Goal: Task Accomplishment & Management: Complete application form

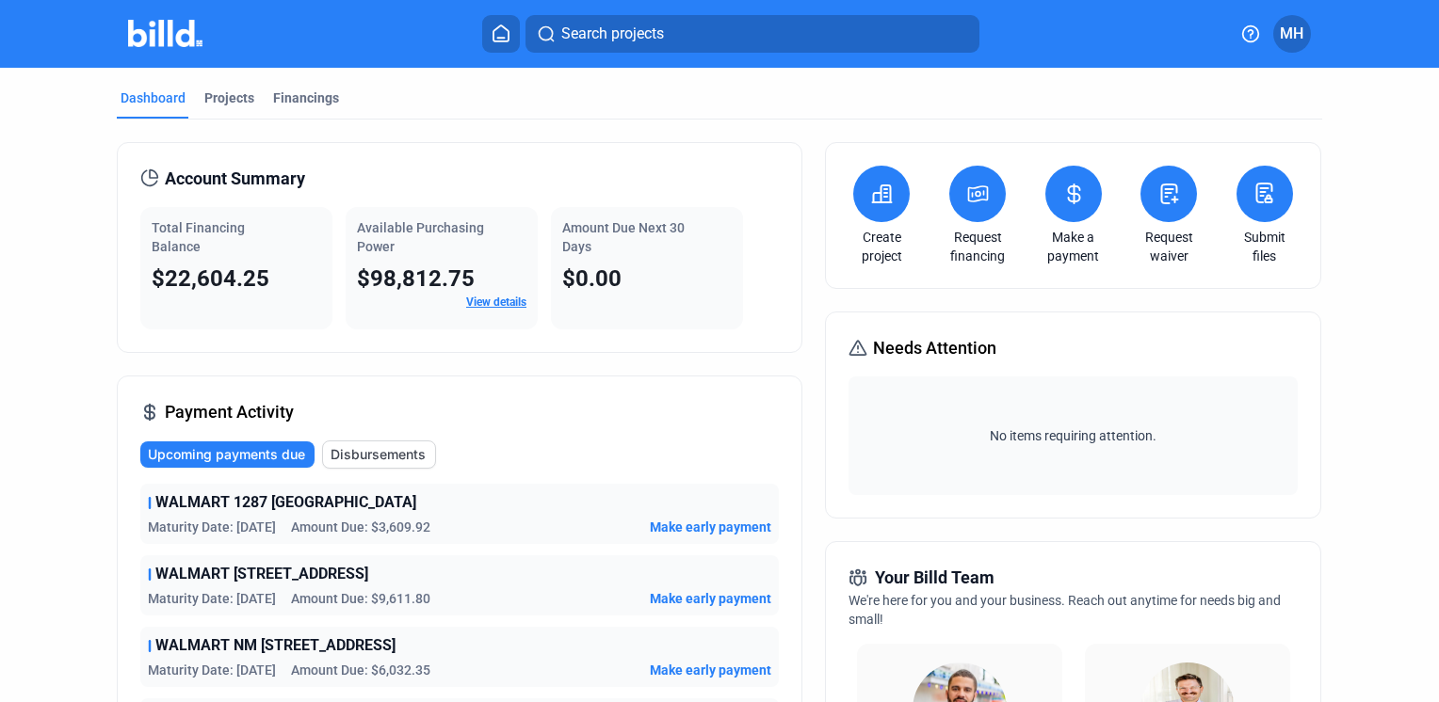
click at [226, 510] on span "WALMART 1287 [GEOGRAPHIC_DATA]" at bounding box center [285, 503] width 261 height 23
click at [229, 93] on div "Projects" at bounding box center [229, 98] width 50 height 19
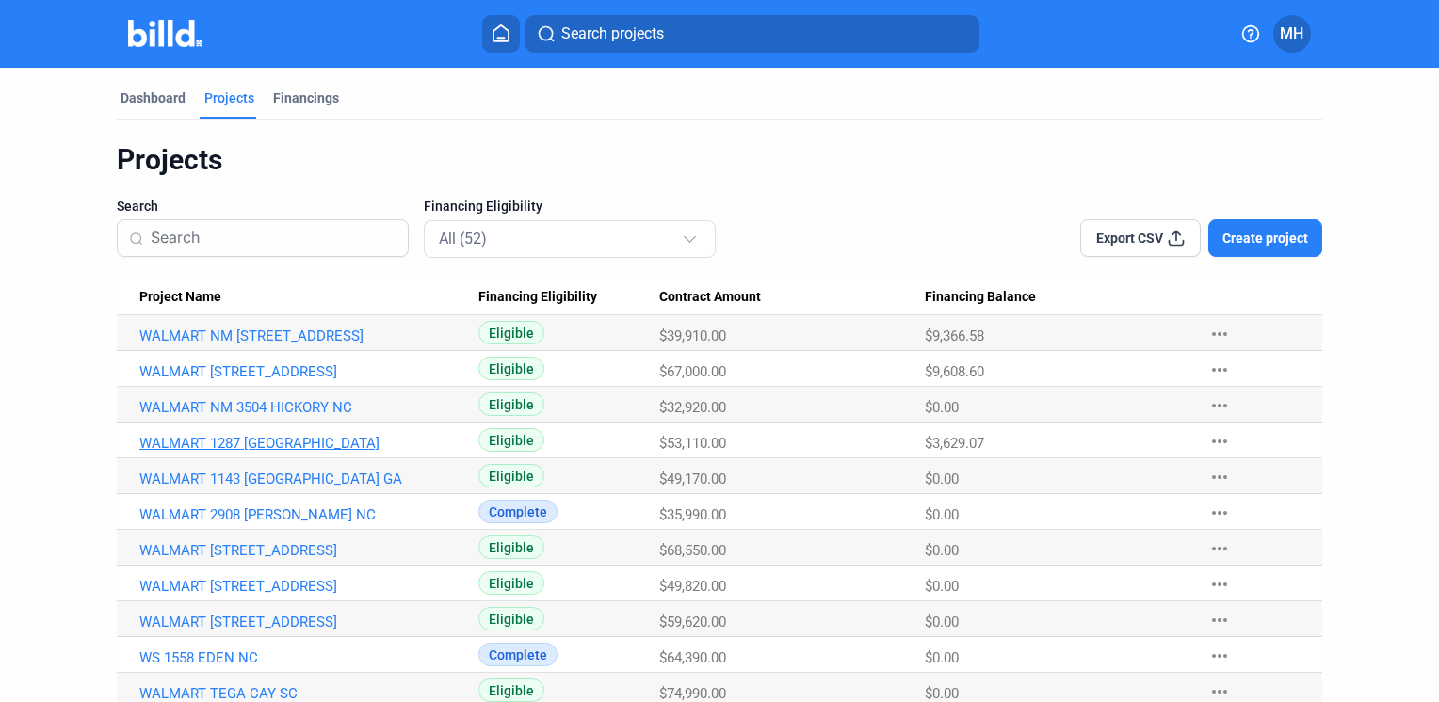
click at [286, 445] on link "WALMART 1287 [GEOGRAPHIC_DATA]" at bounding box center [301, 443] width 325 height 17
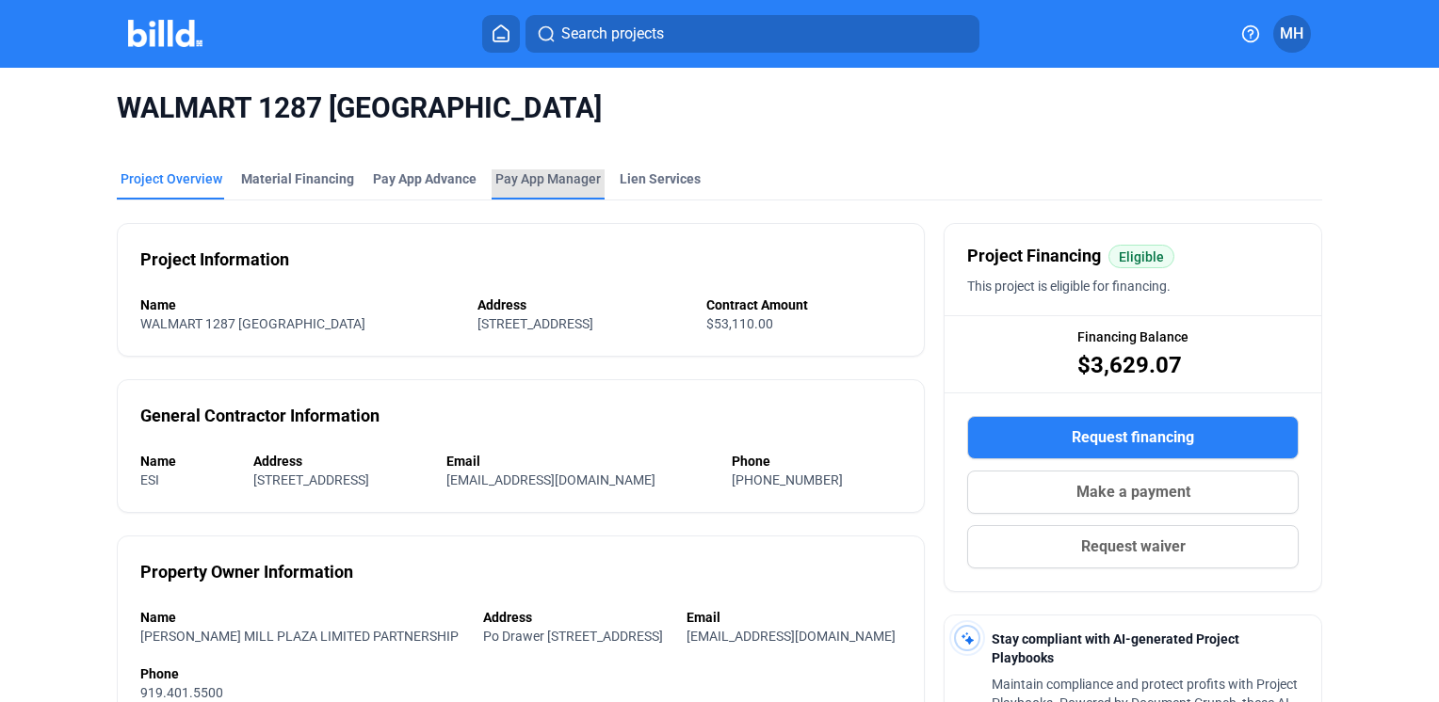
click at [539, 178] on span "Pay App Manager" at bounding box center [547, 178] width 105 height 19
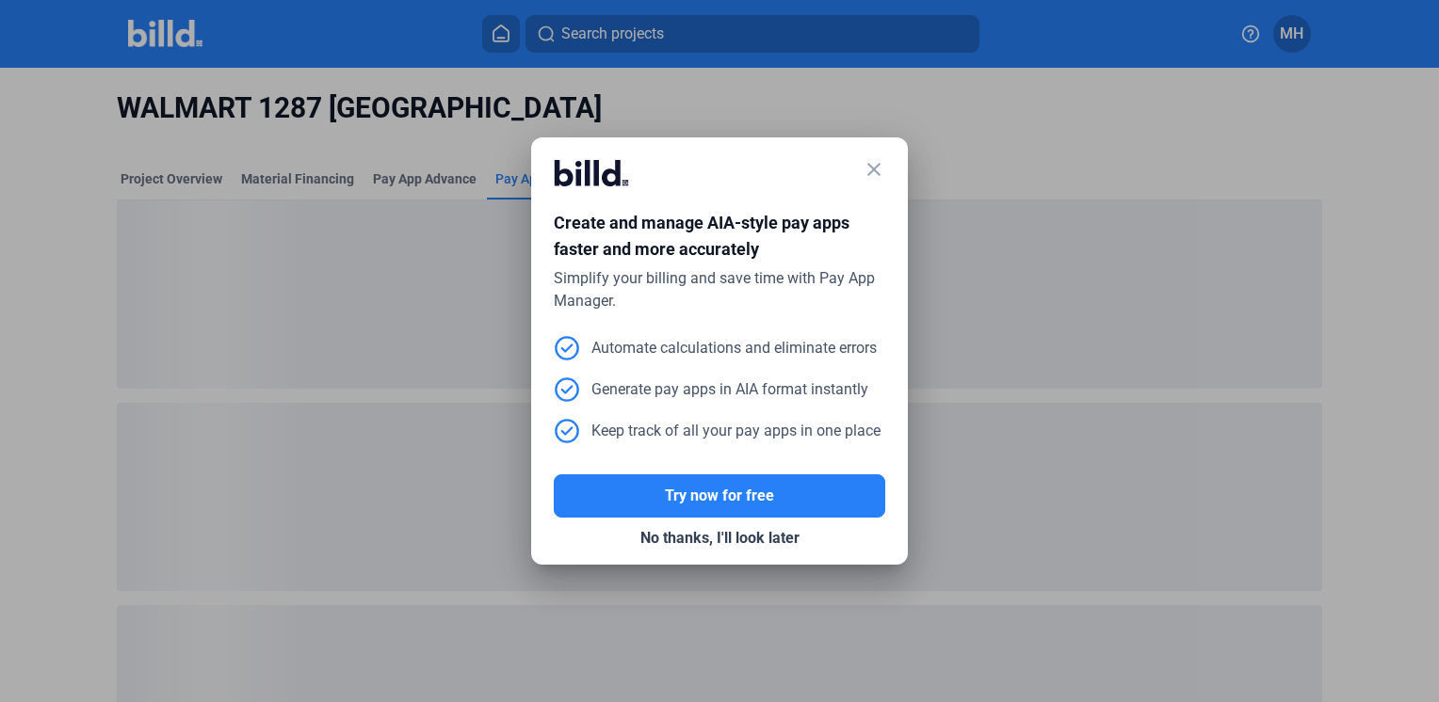
click at [869, 173] on mat-icon "close" at bounding box center [874, 169] width 23 height 23
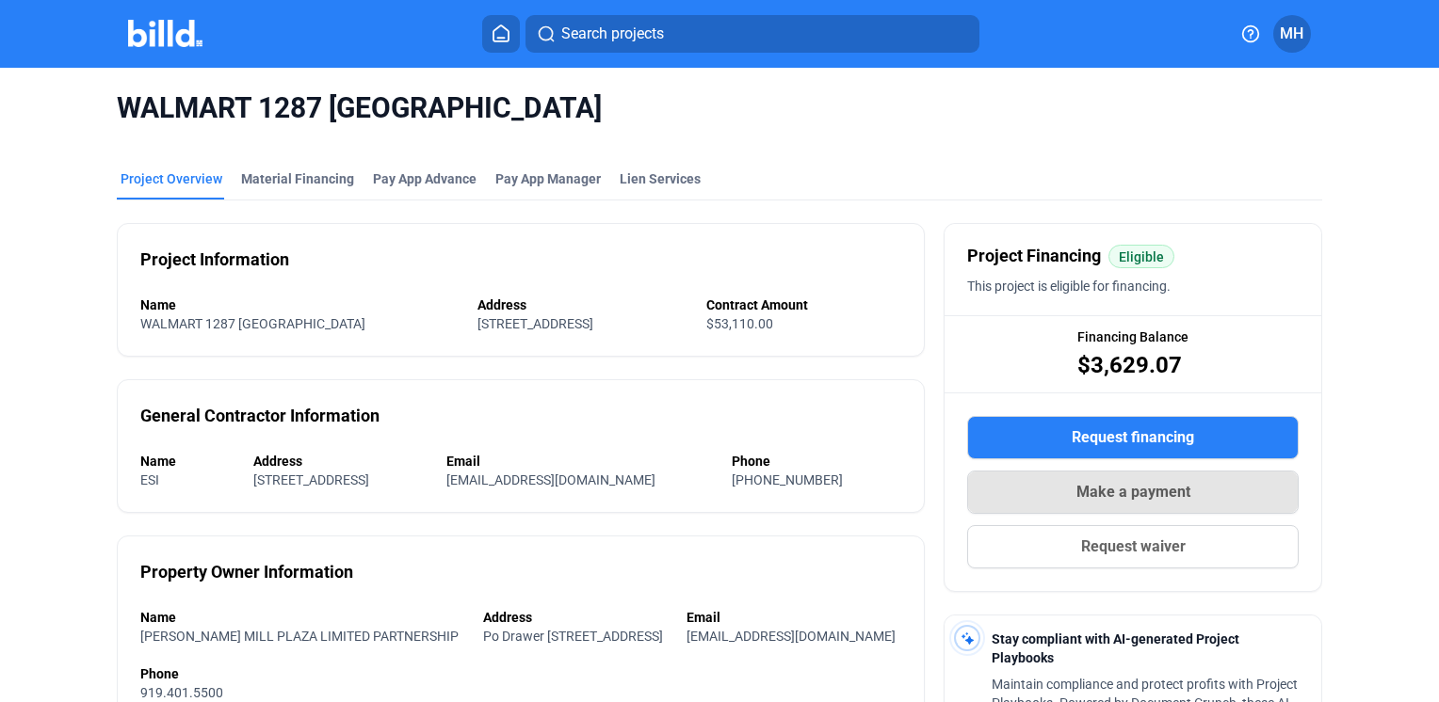
click at [1141, 492] on span "Make a payment" at bounding box center [1133, 492] width 114 height 23
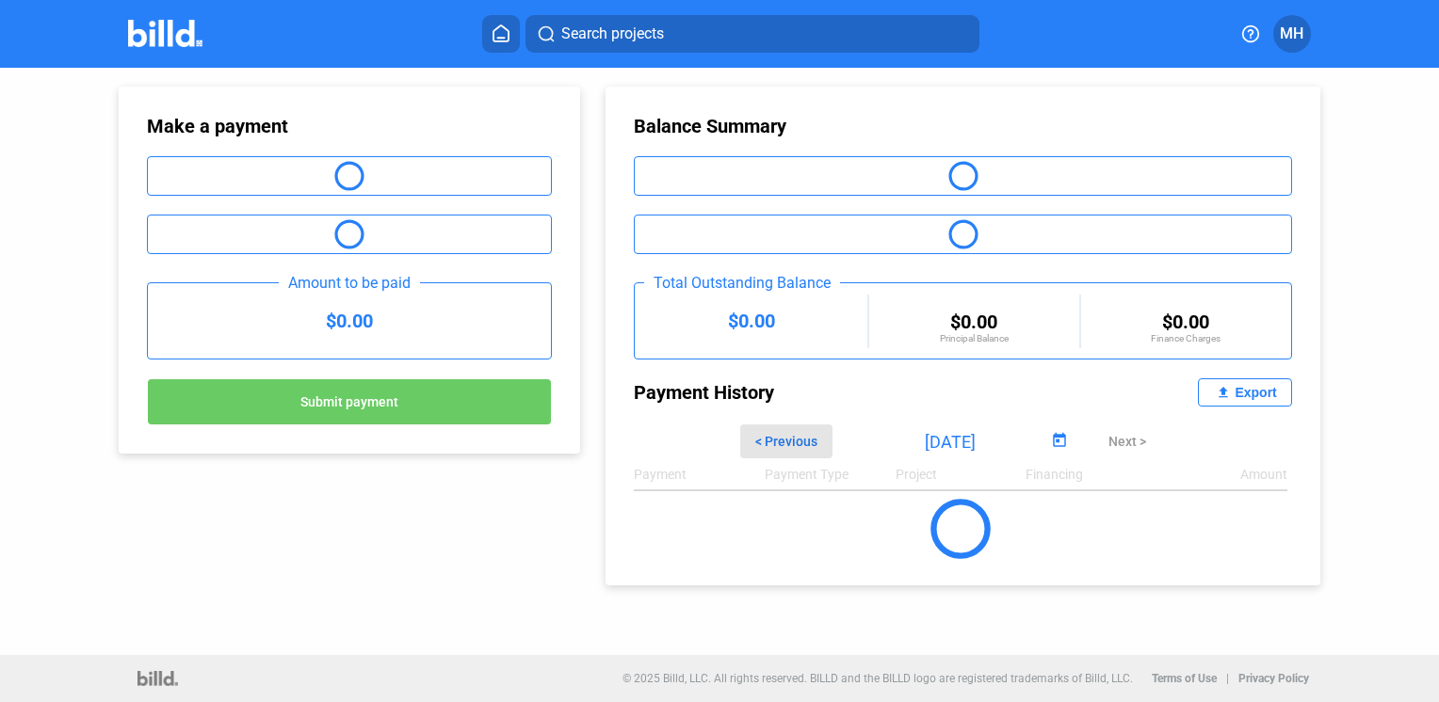
click at [790, 441] on span "< Previous" at bounding box center [786, 441] width 62 height 15
type input "[DATE]"
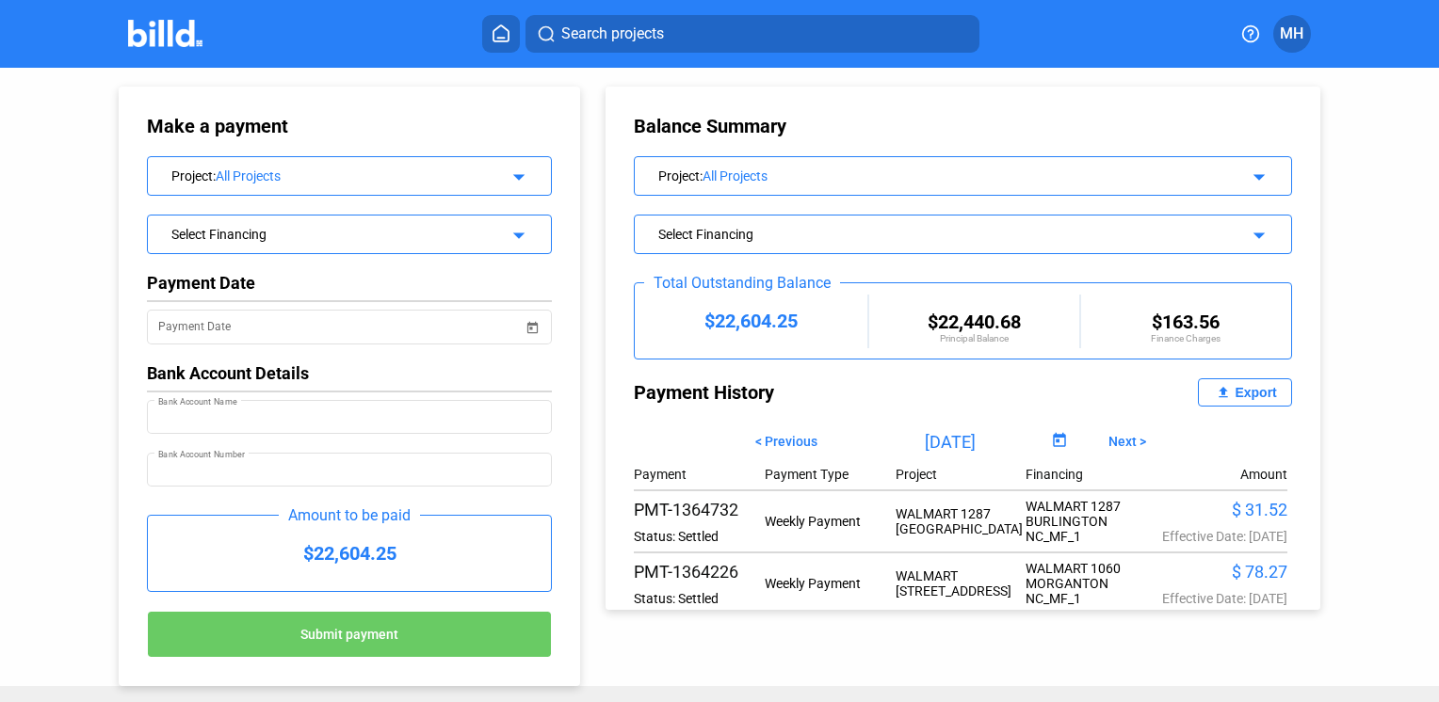
type input "First National Bank"
type input "XXXXXX5433"
click at [1245, 176] on mat-icon "arrow_drop_down" at bounding box center [1256, 174] width 23 height 23
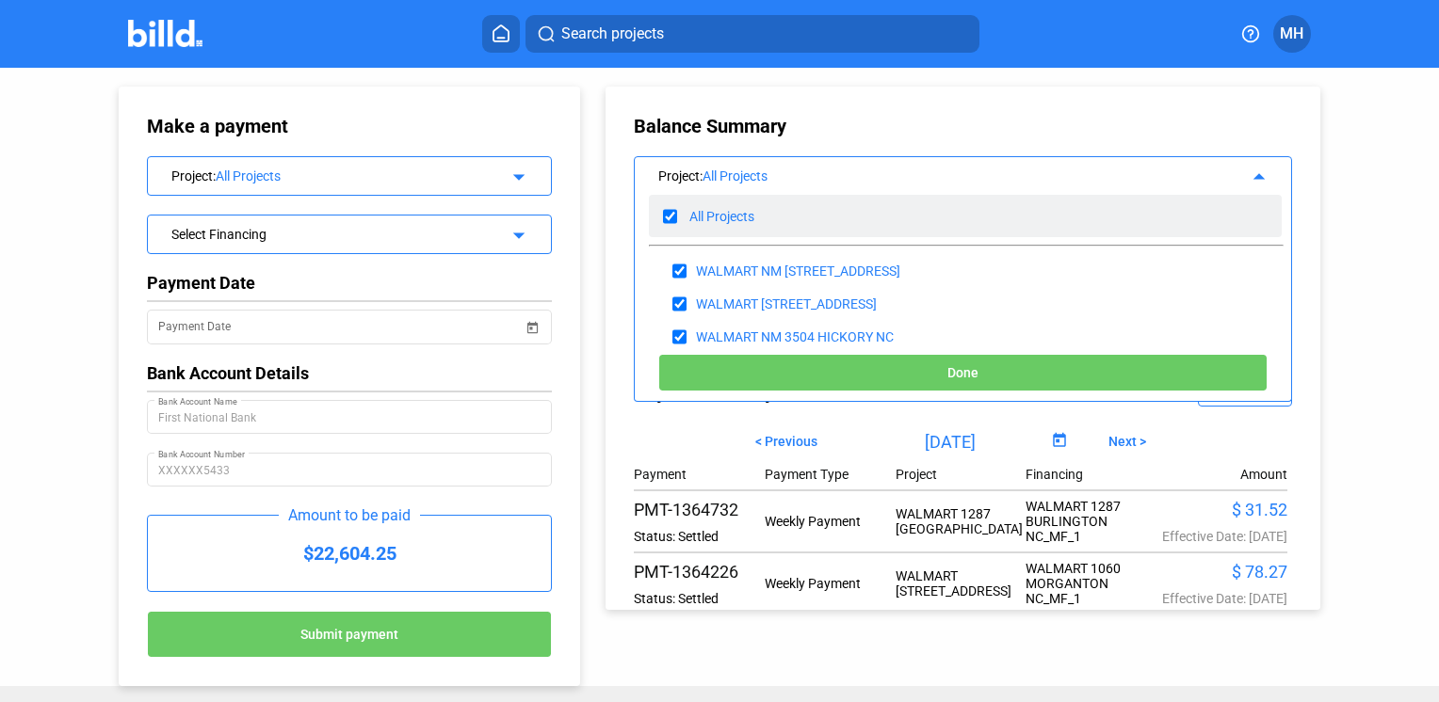
click at [665, 212] on input "checkbox" at bounding box center [670, 216] width 14 height 28
checkbox input "false"
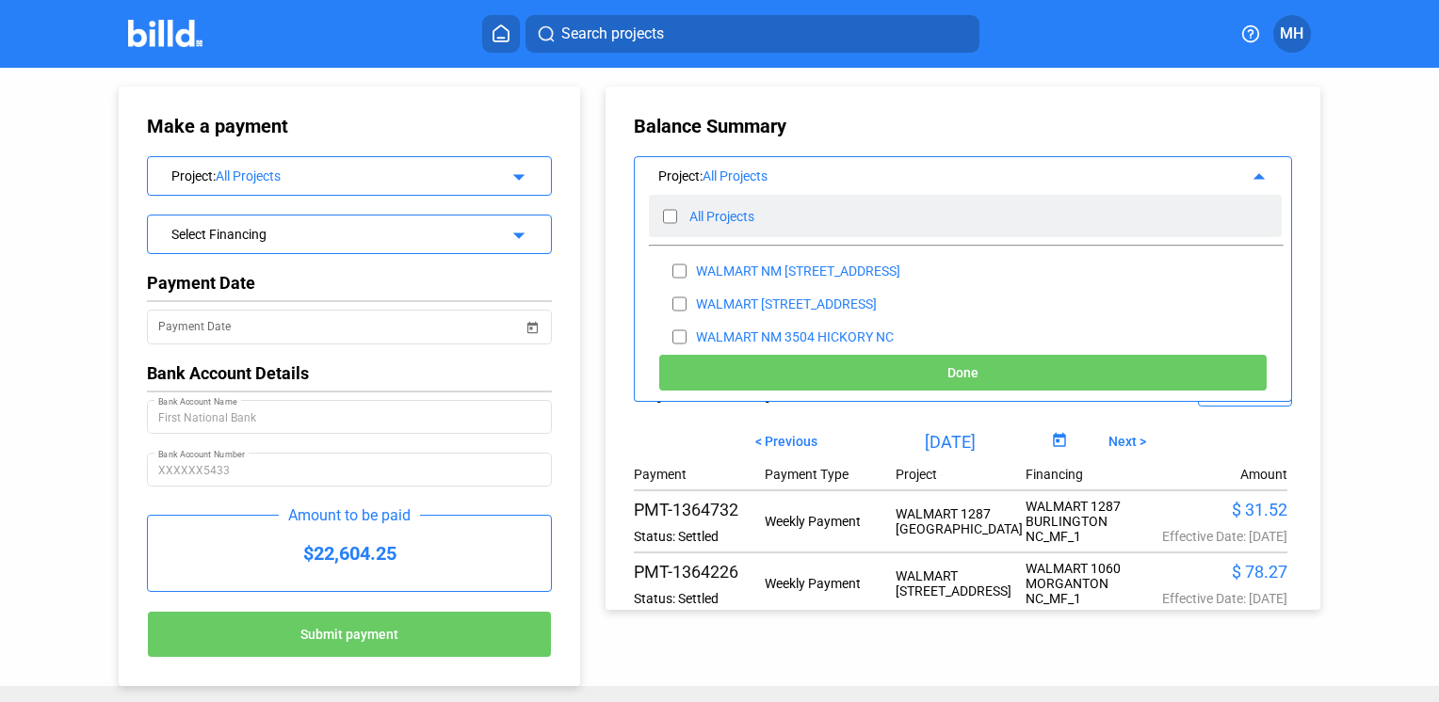
checkbox input "false"
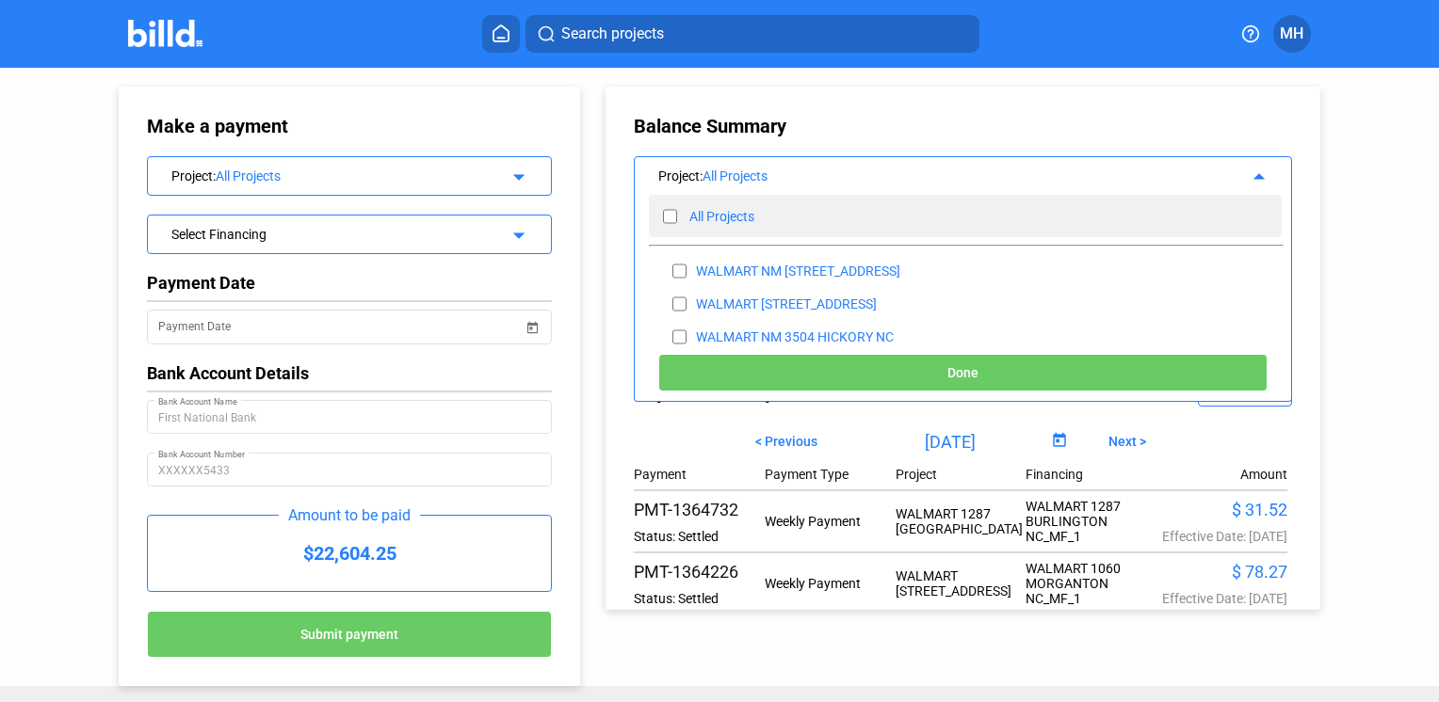
checkbox input "false"
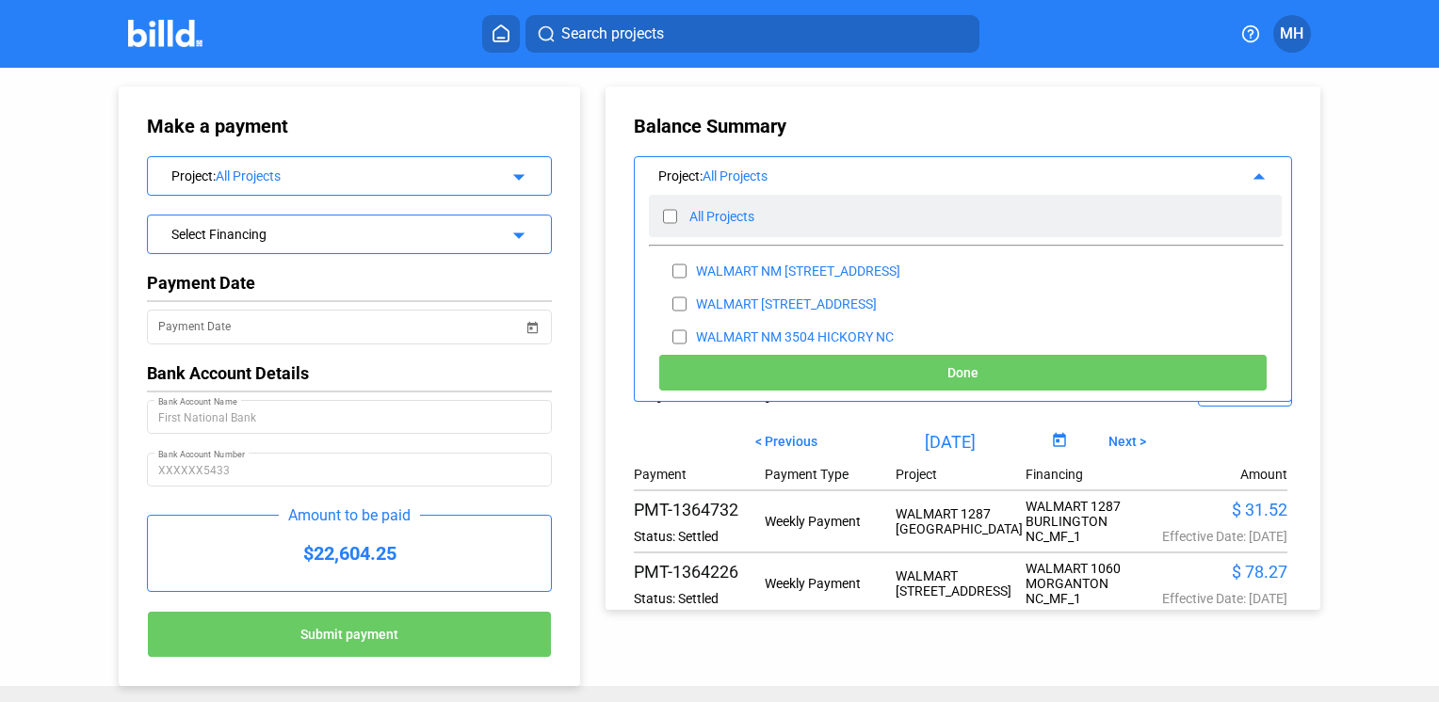
checkbox input "false"
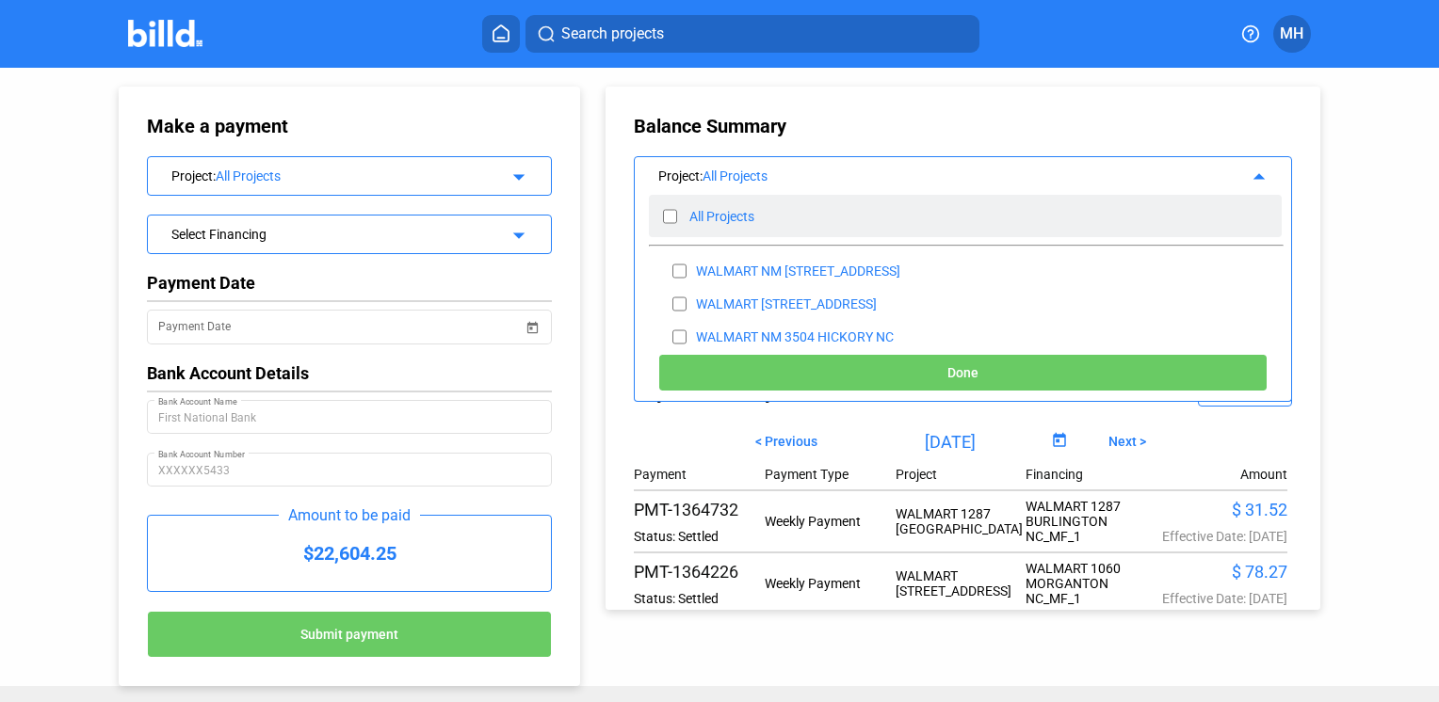
checkbox input "false"
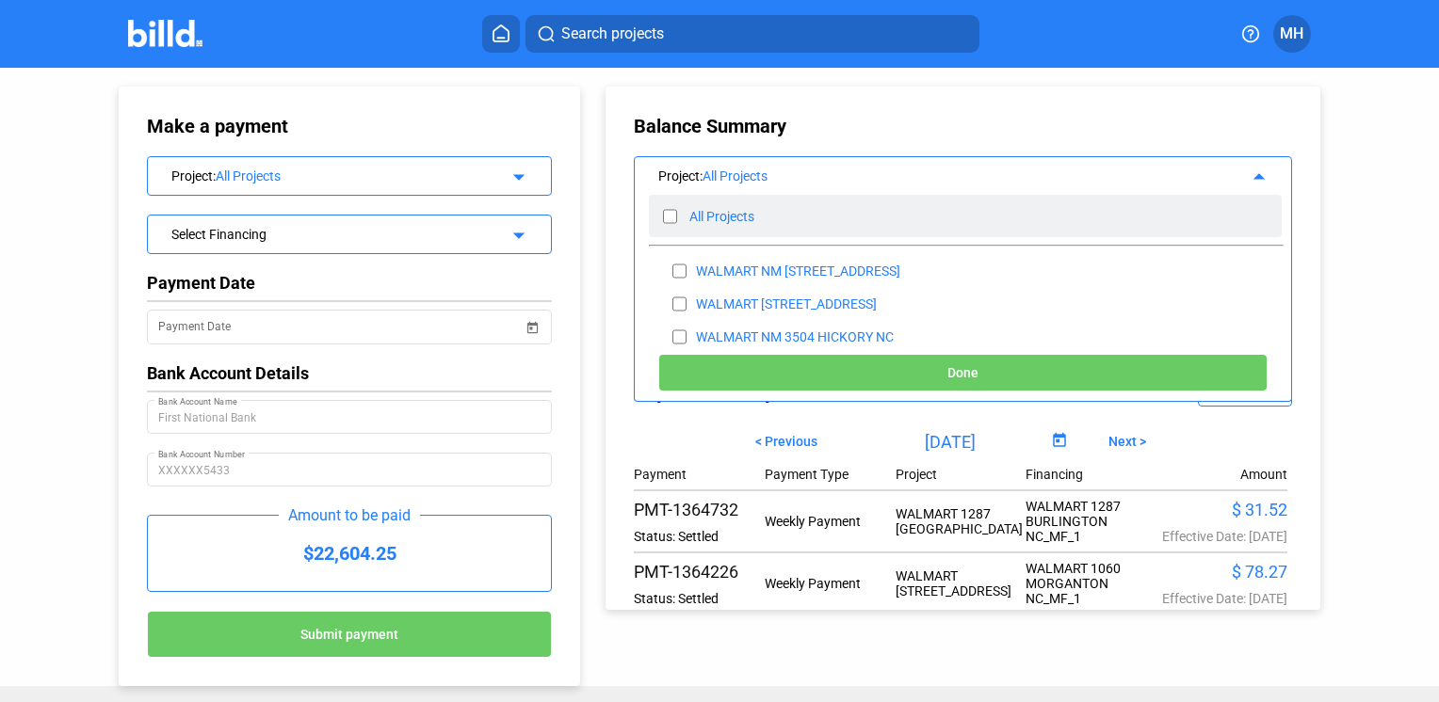
checkbox input "false"
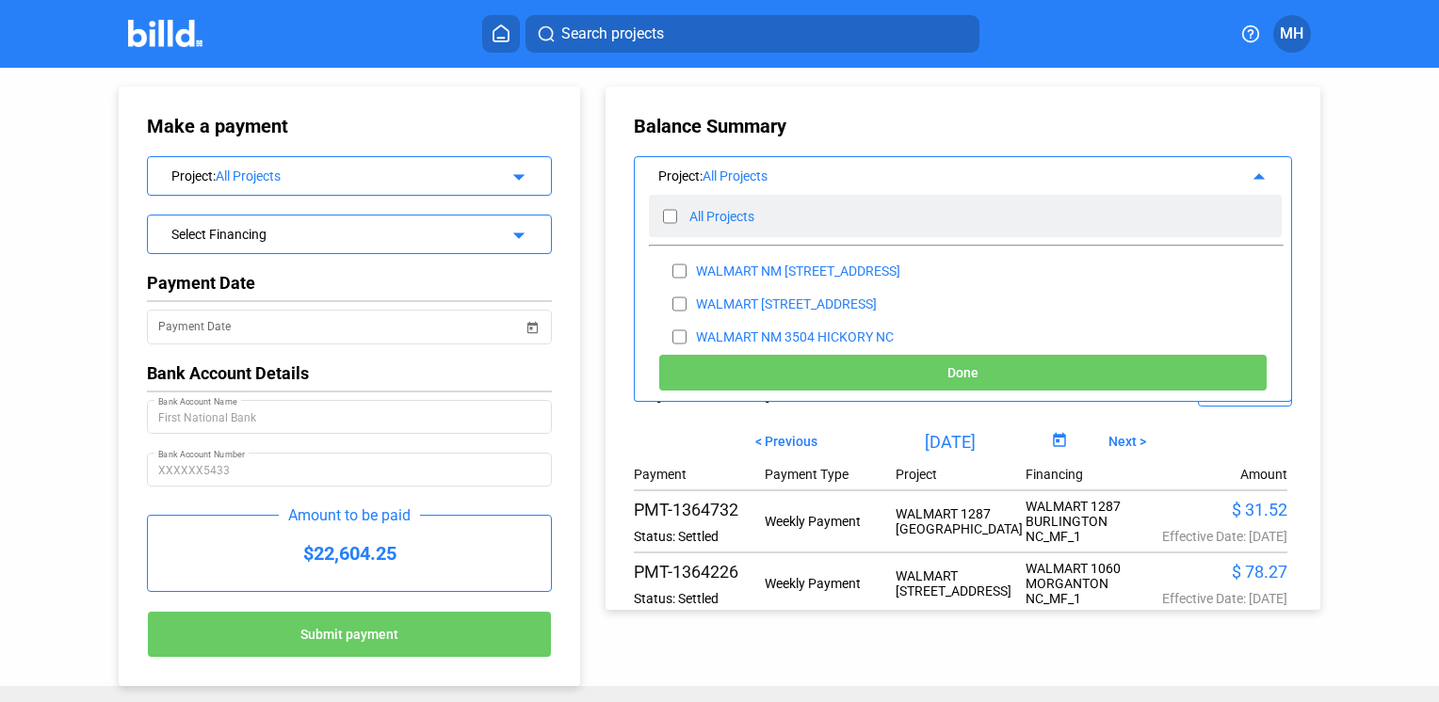
checkbox input "false"
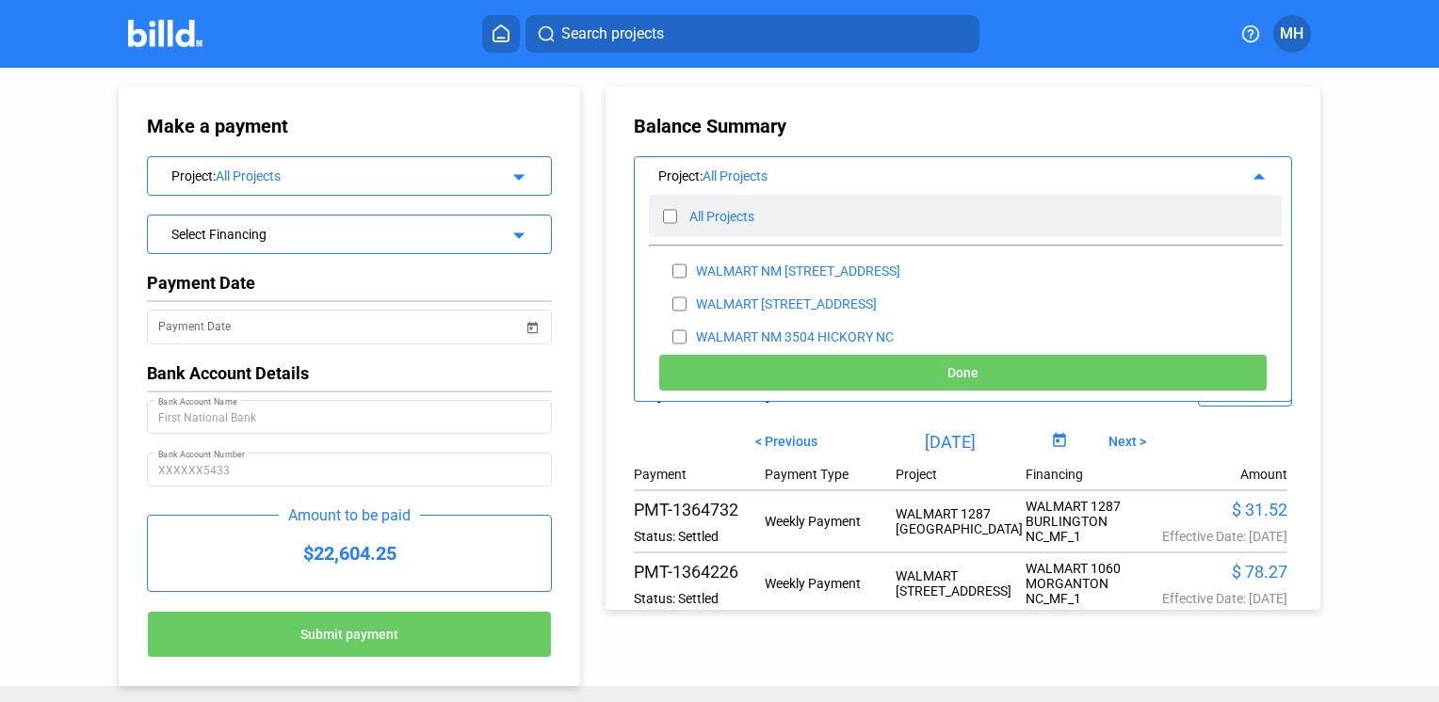
checkbox input "false"
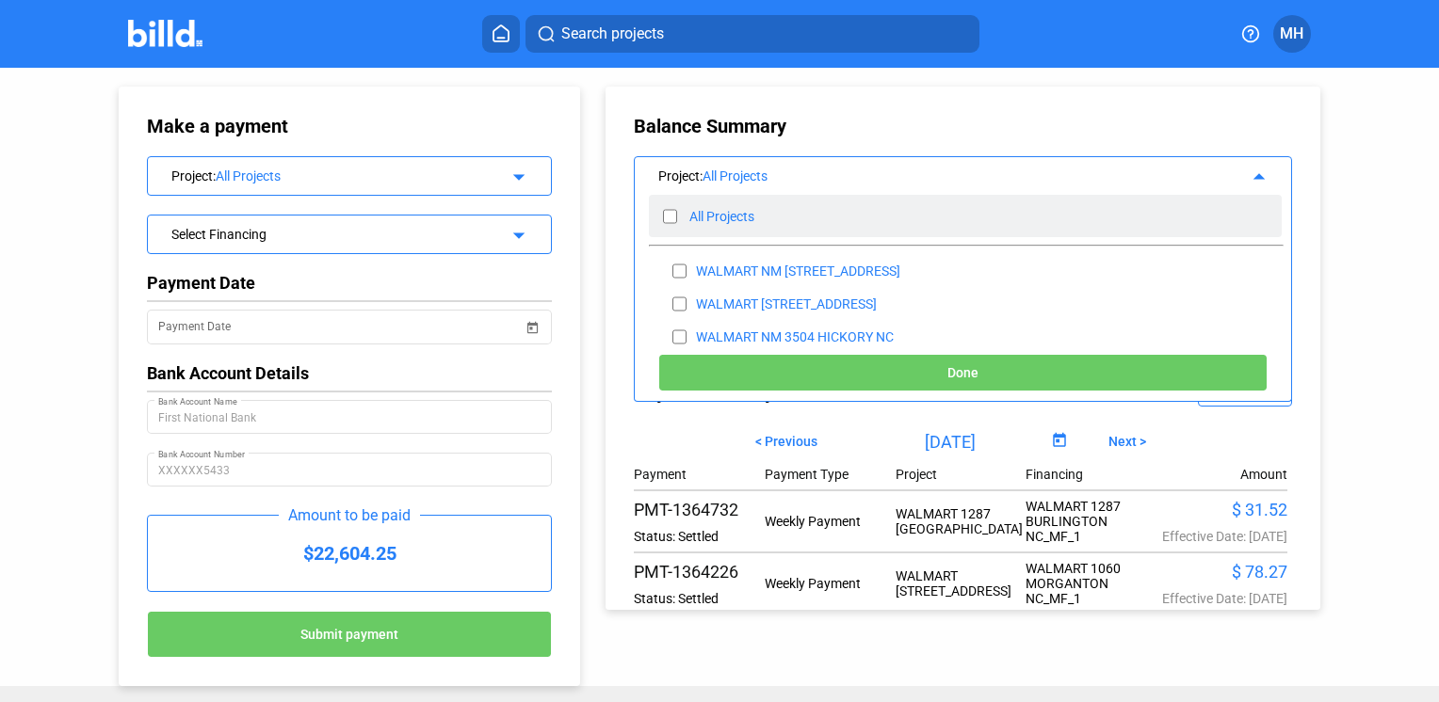
checkbox input "false"
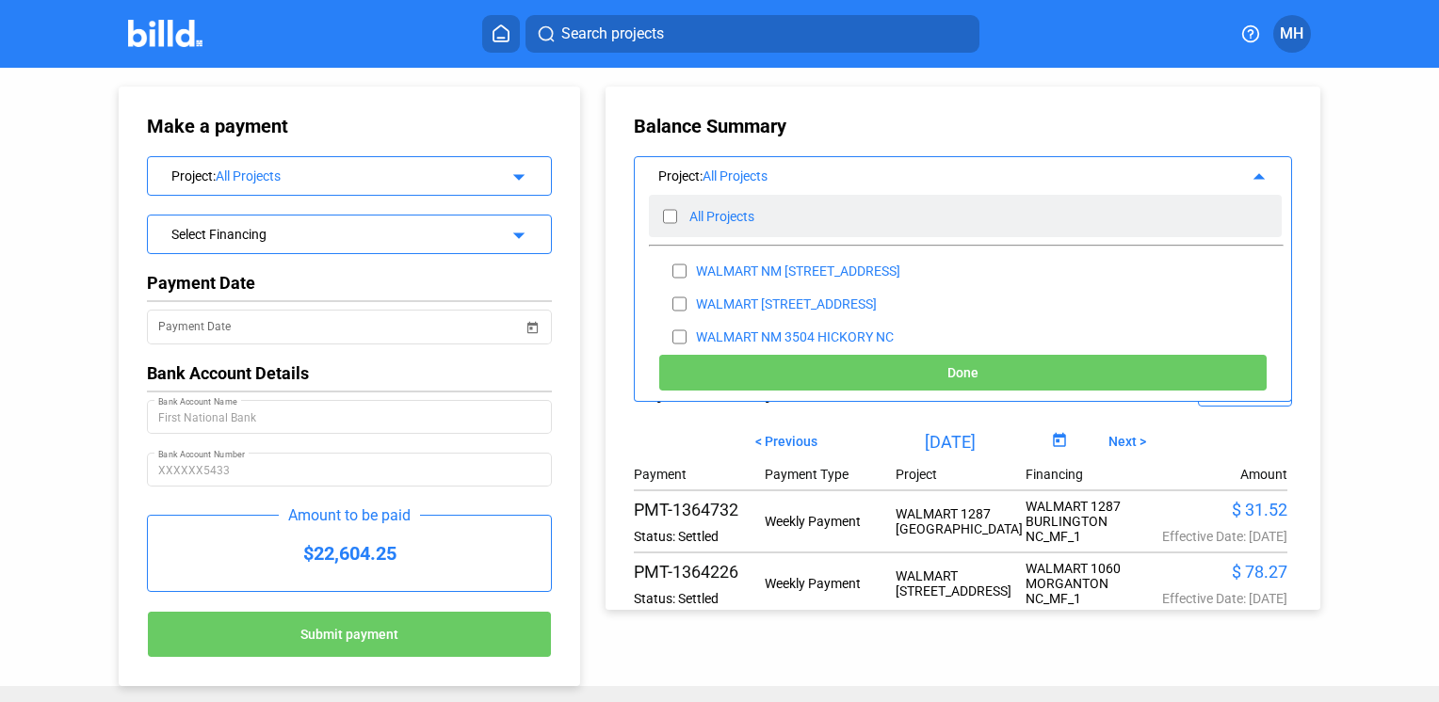
checkbox input "false"
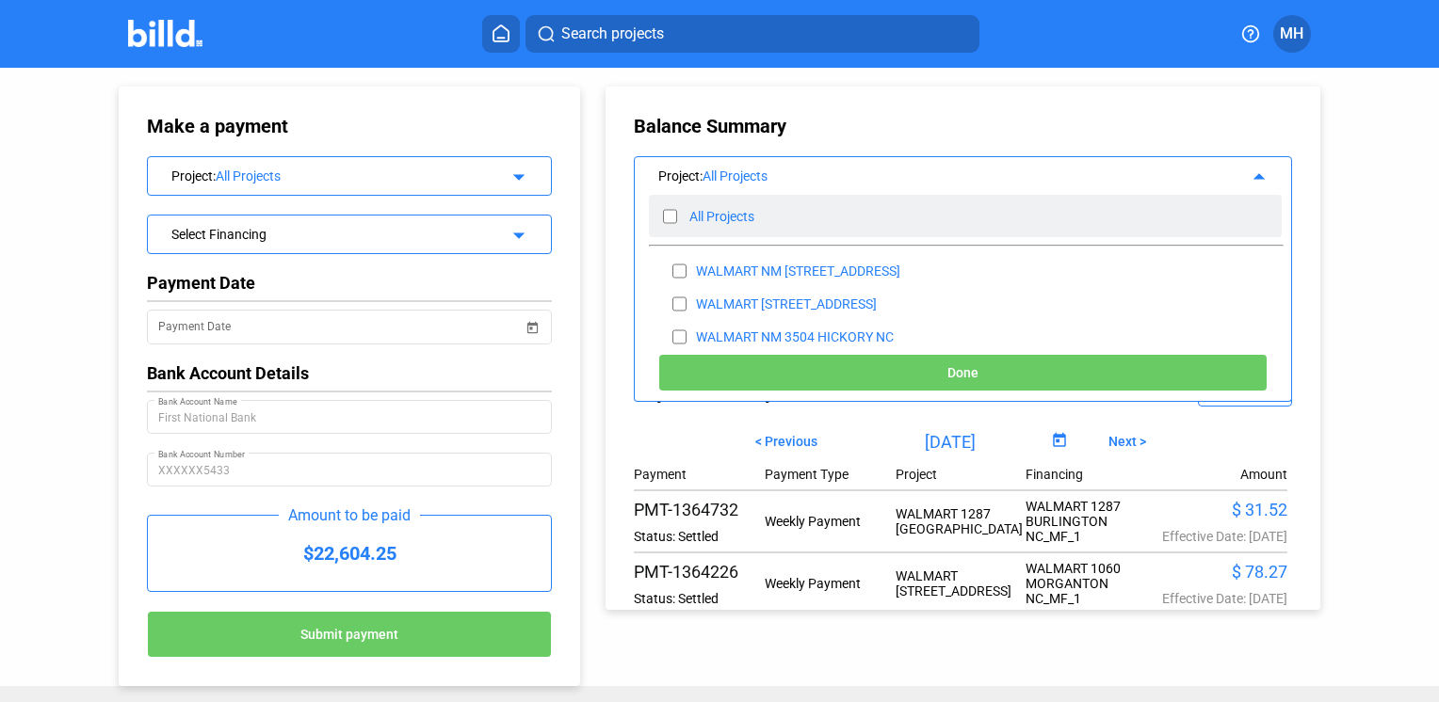
checkbox input "false"
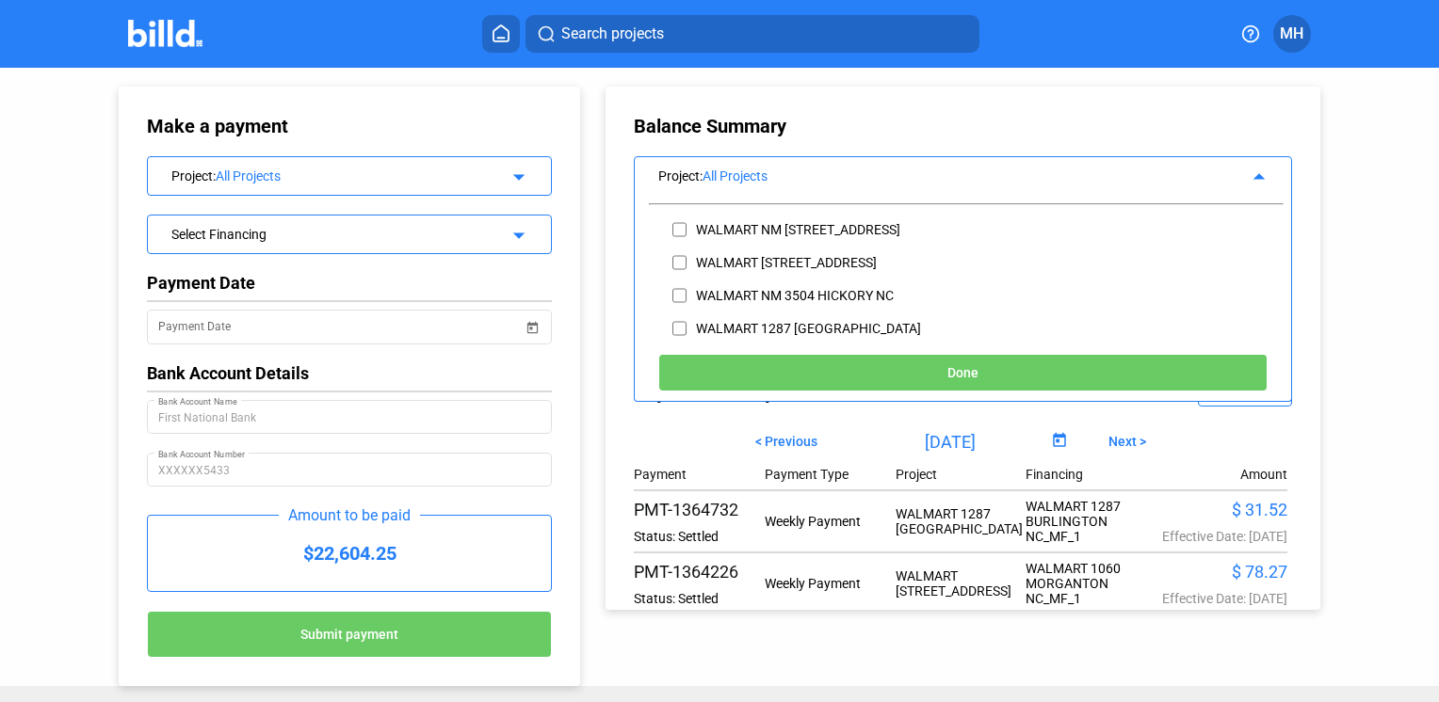
scroll to position [51, 0]
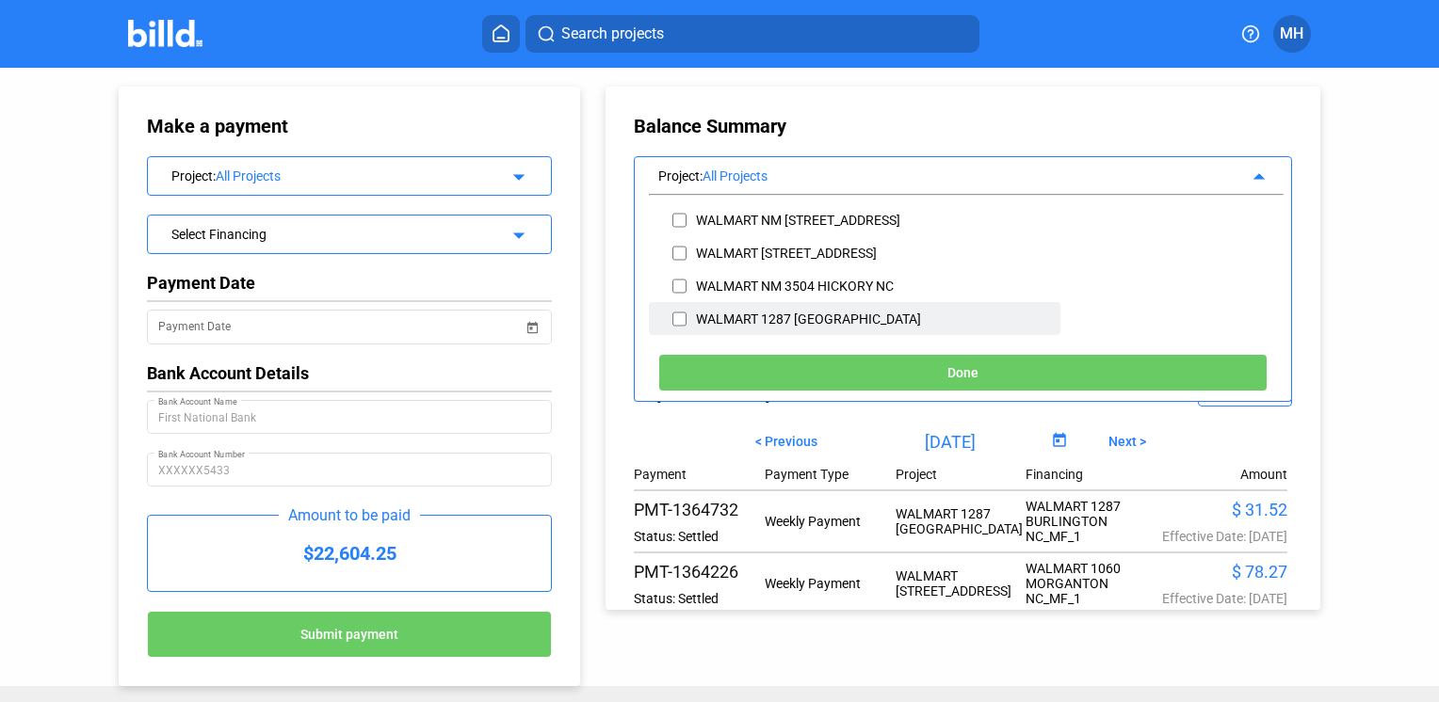
click at [672, 315] on input "checkbox" at bounding box center [679, 319] width 14 height 28
checkbox input "true"
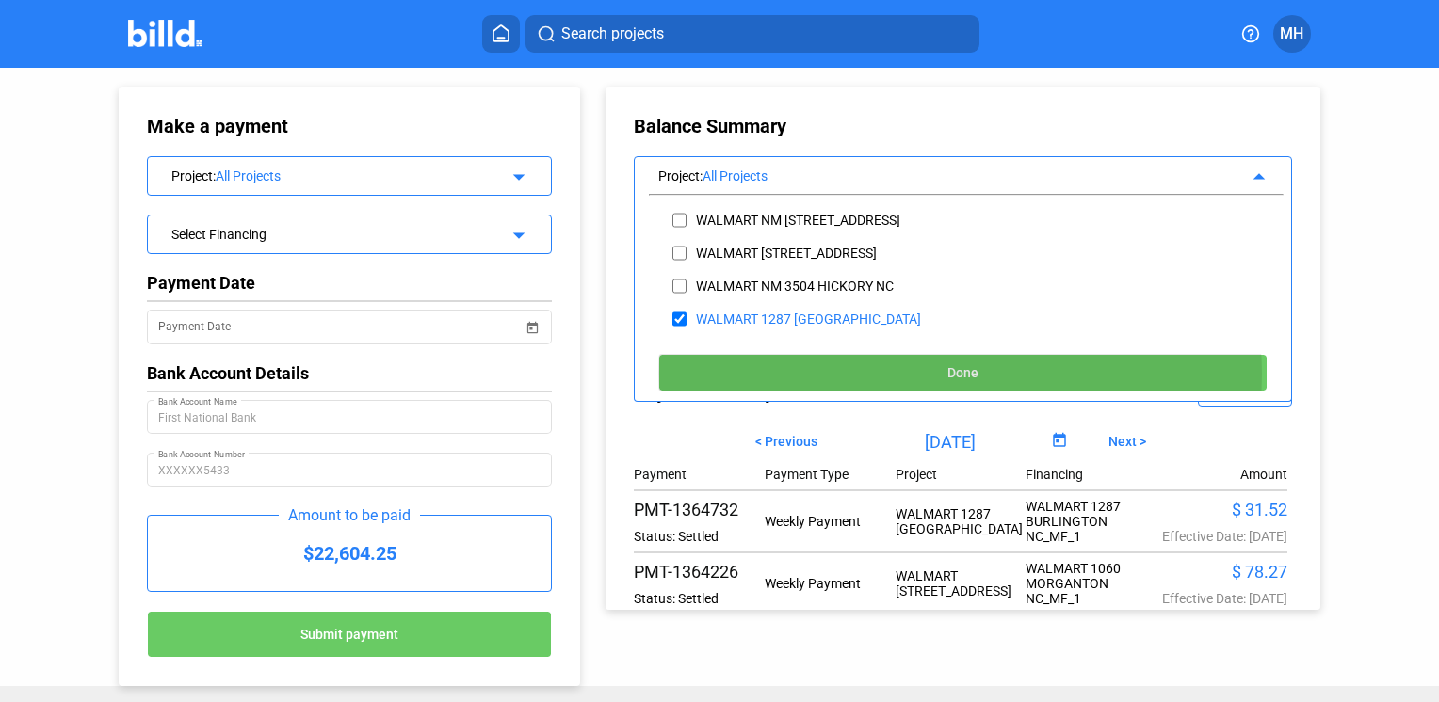
click at [956, 374] on span "Done" at bounding box center [962, 373] width 31 height 15
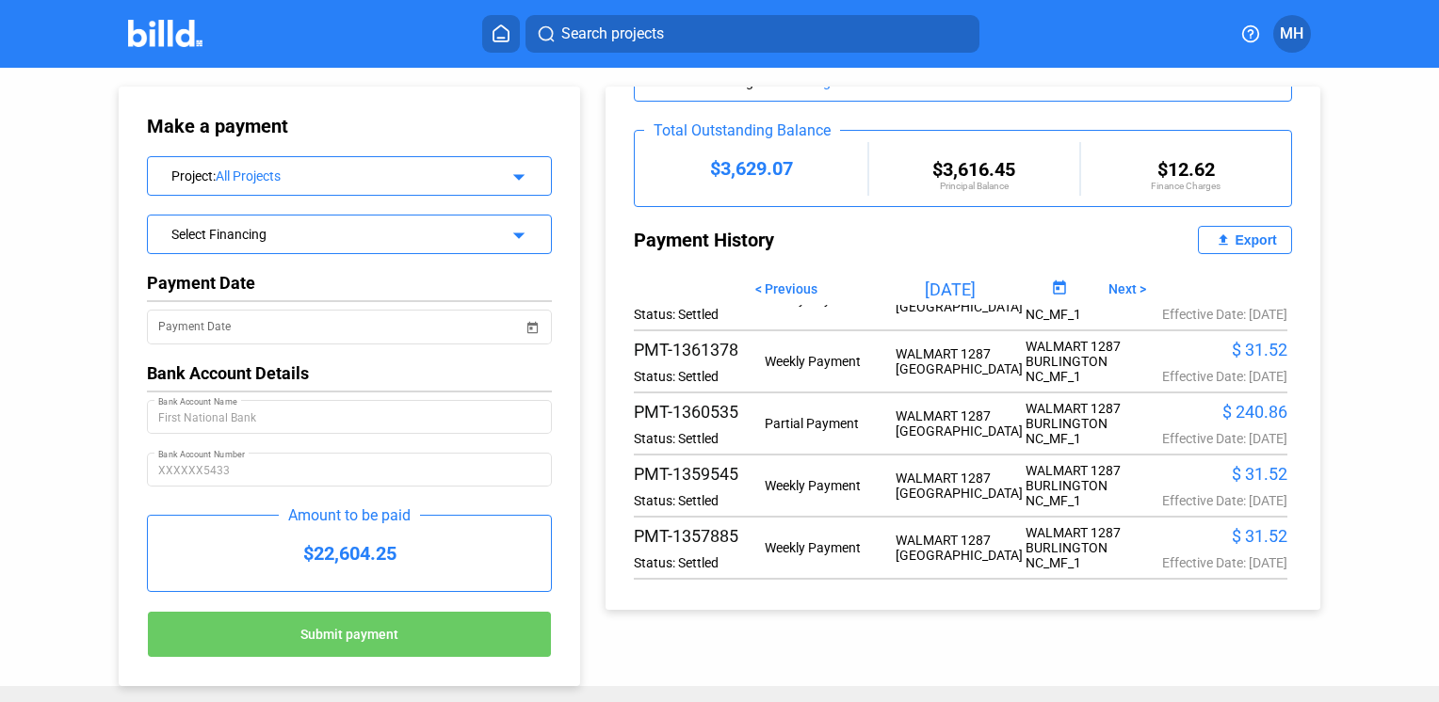
scroll to position [156, 0]
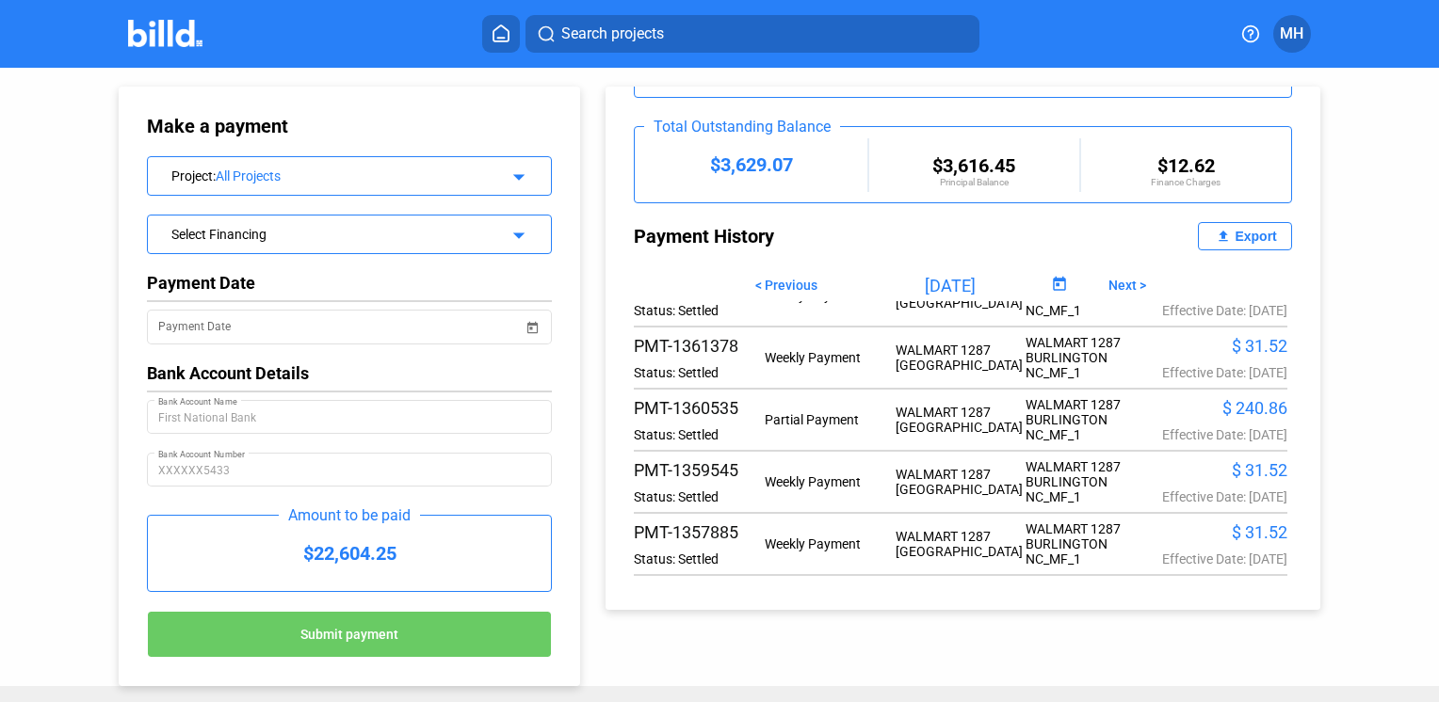
drag, startPoint x: 1306, startPoint y: 544, endPoint x: 1311, endPoint y: 492, distance: 52.9
click at [1311, 492] on div "Balance Summary Project : WALMART 1287 [GEOGRAPHIC_DATA] [GEOGRAPHIC_DATA]; arr…" at bounding box center [977, 339] width 777 height 542
drag, startPoint x: 1311, startPoint y: 492, endPoint x: 1409, endPoint y: 607, distance: 151.7
click at [1409, 607] on div "Make a payment Project : All Projects arrow_drop_down Select Financing arrow_dr…" at bounding box center [719, 377] width 1439 height 619
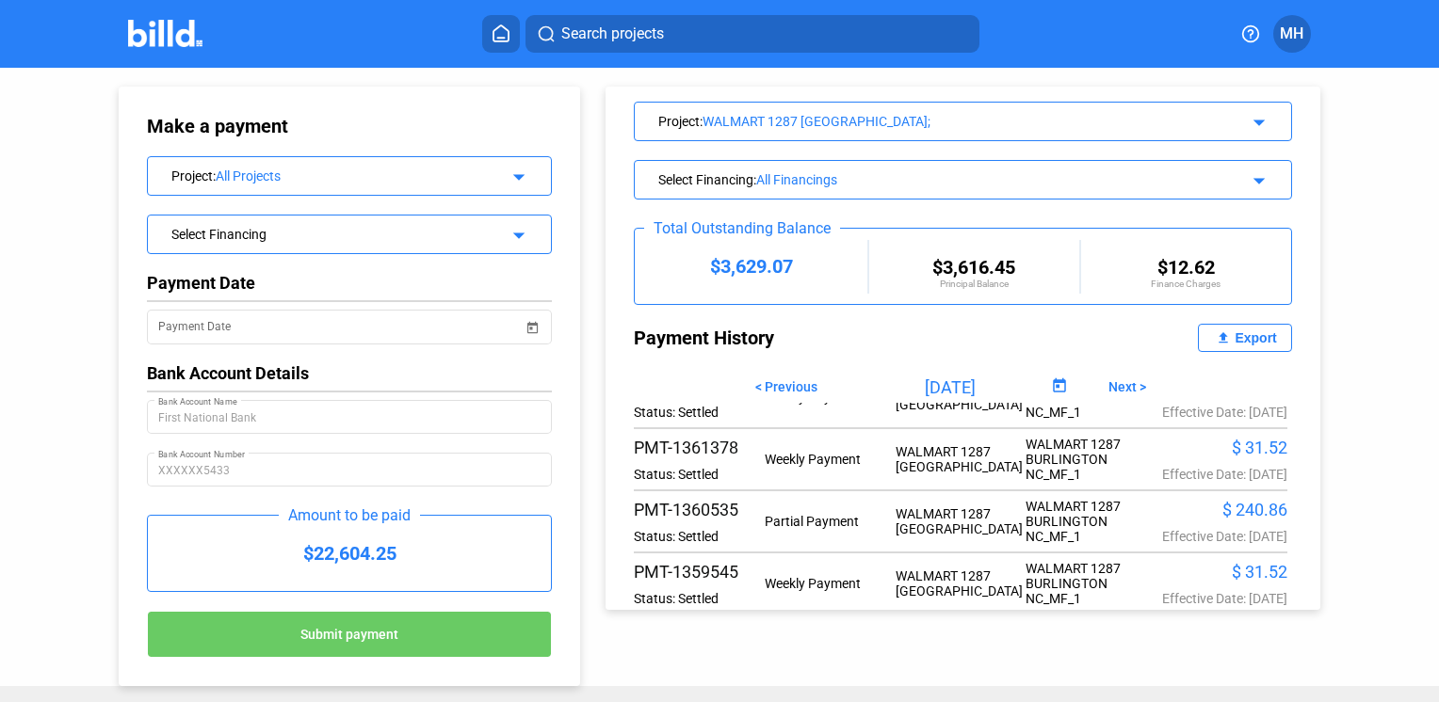
scroll to position [0, 0]
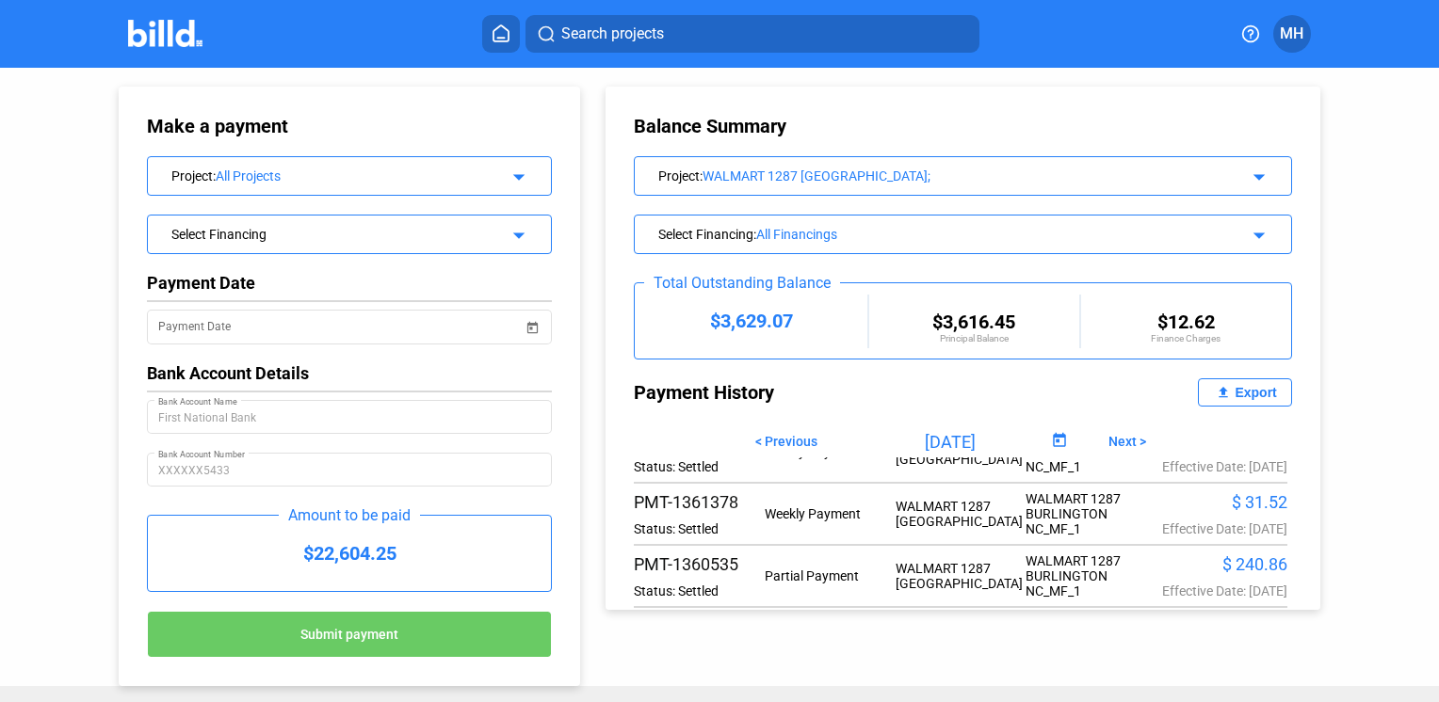
click at [973, 183] on div "Project : WALMART 1287 [GEOGRAPHIC_DATA]; arrow_drop_down" at bounding box center [962, 173] width 655 height 33
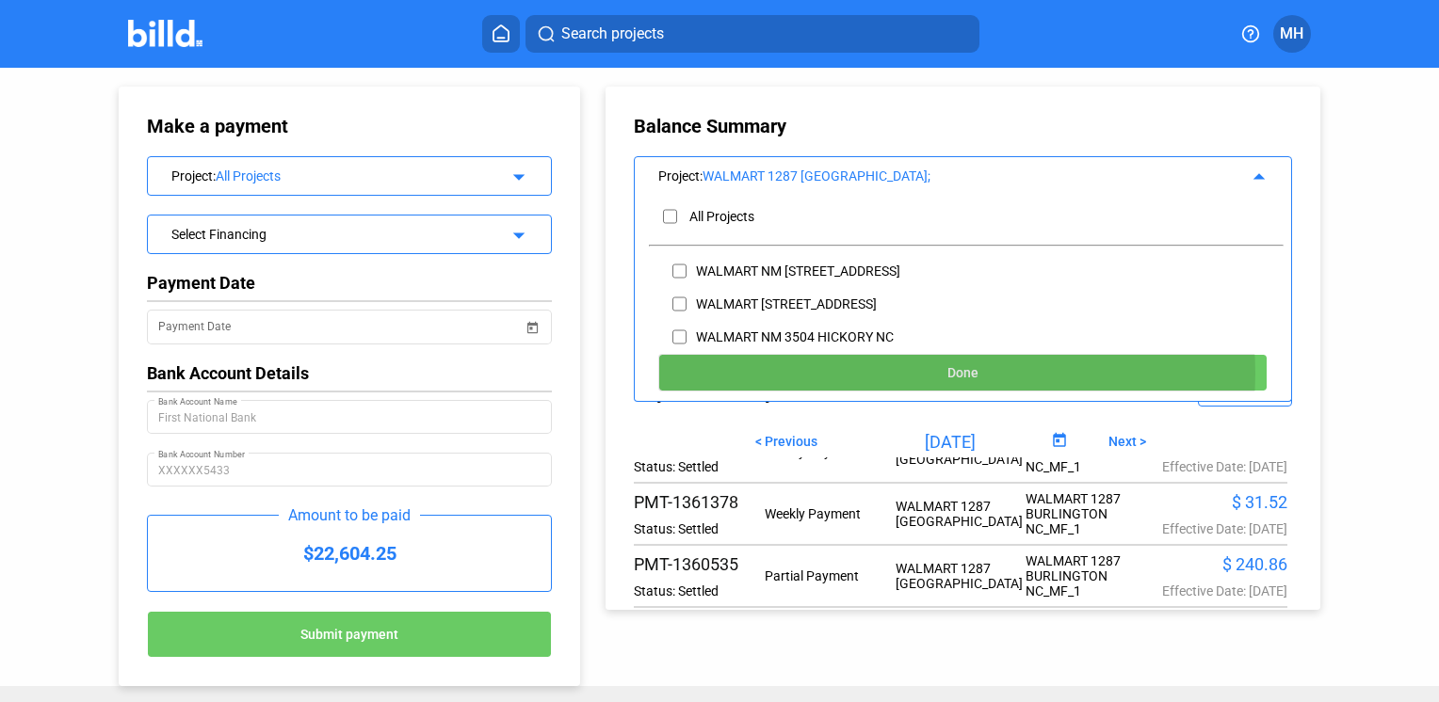
click at [947, 374] on span "Done" at bounding box center [962, 373] width 31 height 15
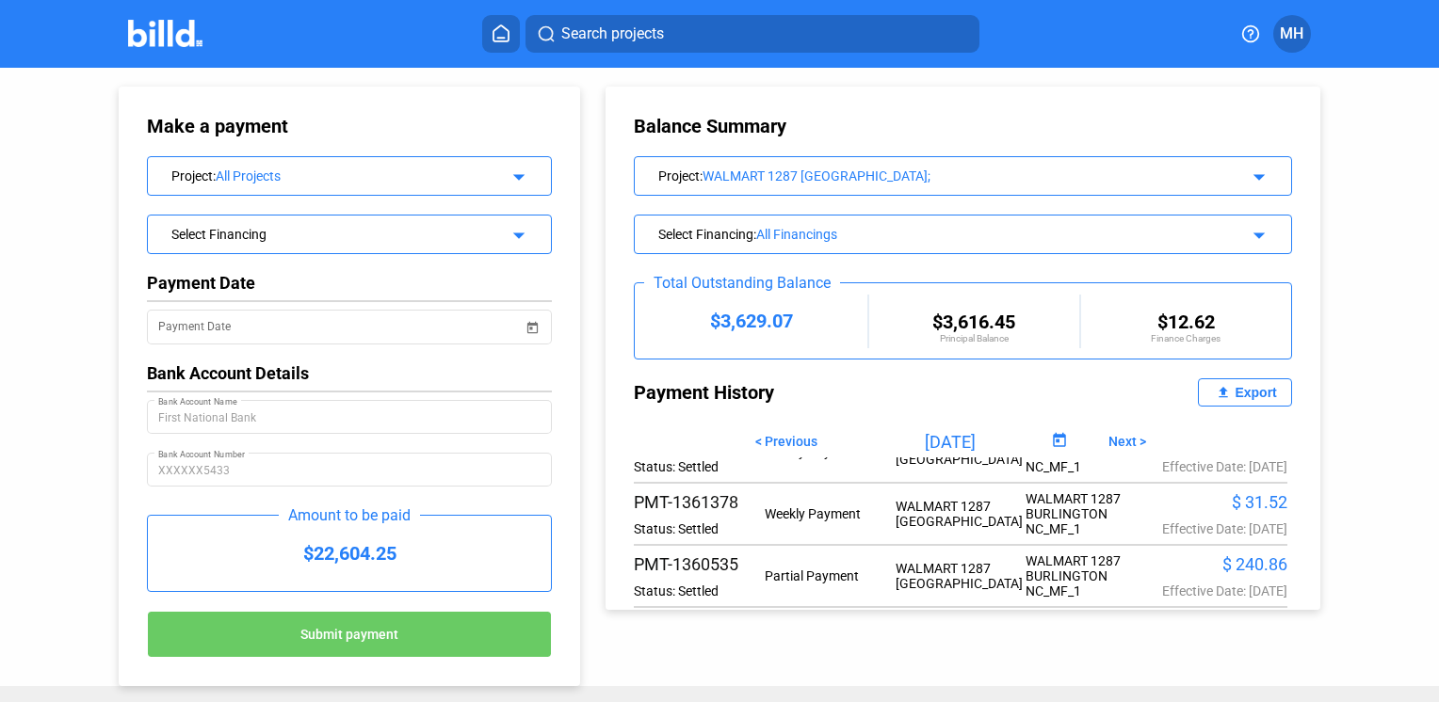
click at [504, 33] on icon at bounding box center [501, 33] width 19 height 18
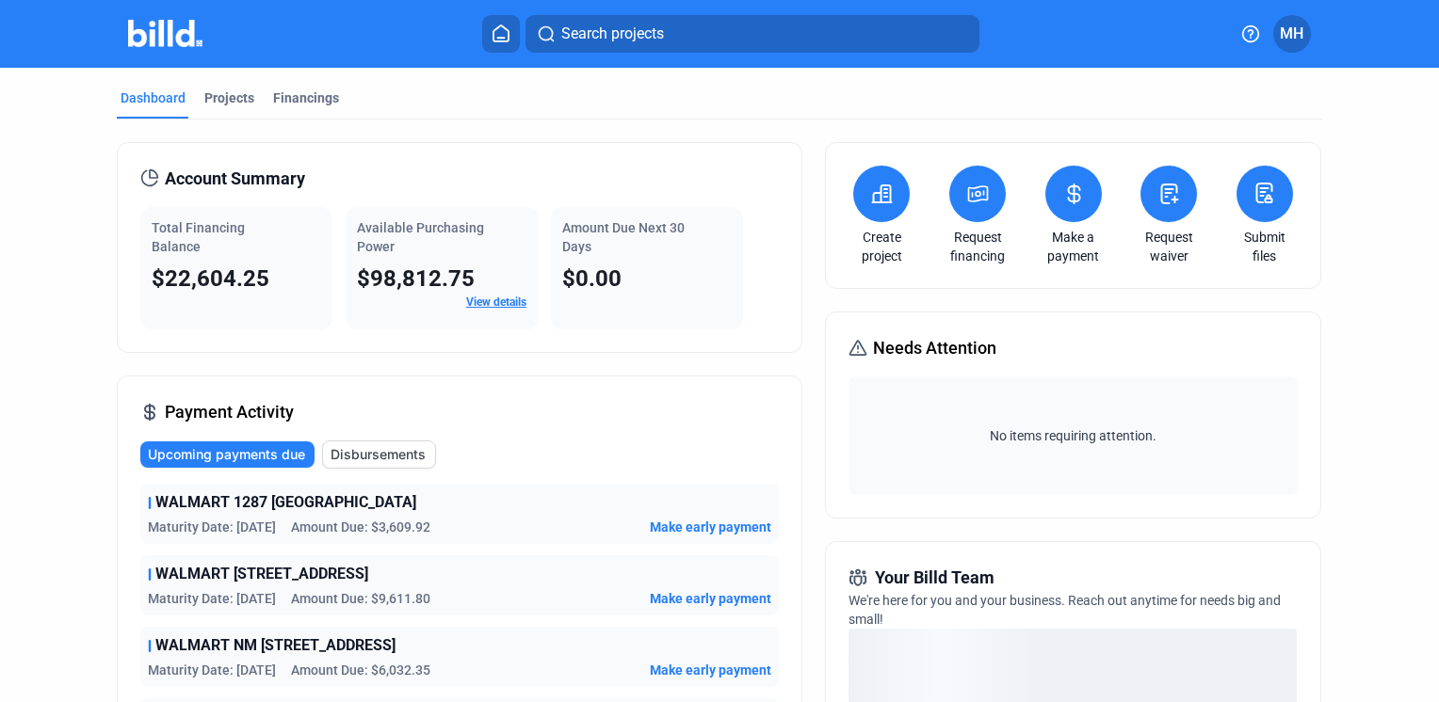
click at [1164, 213] on button at bounding box center [1168, 194] width 56 height 56
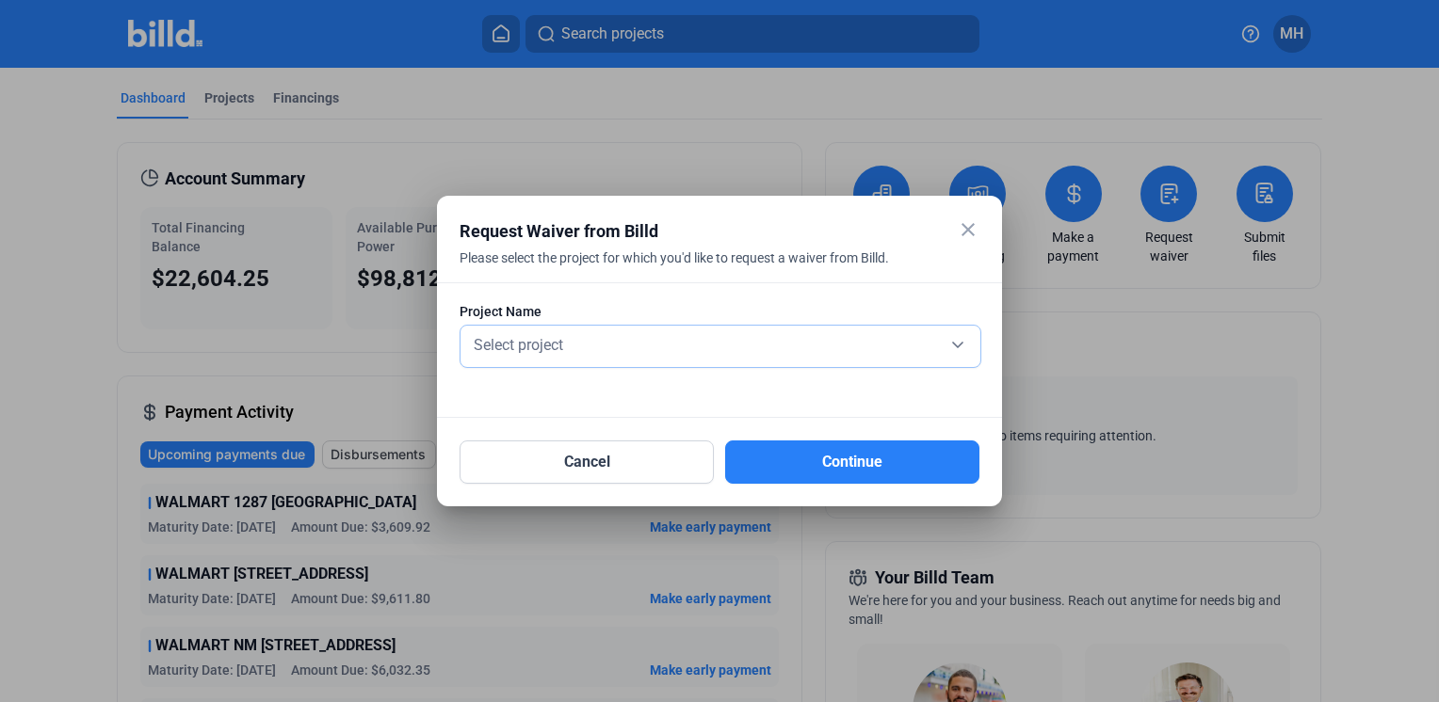
click at [820, 356] on div "Select project" at bounding box center [720, 344] width 501 height 26
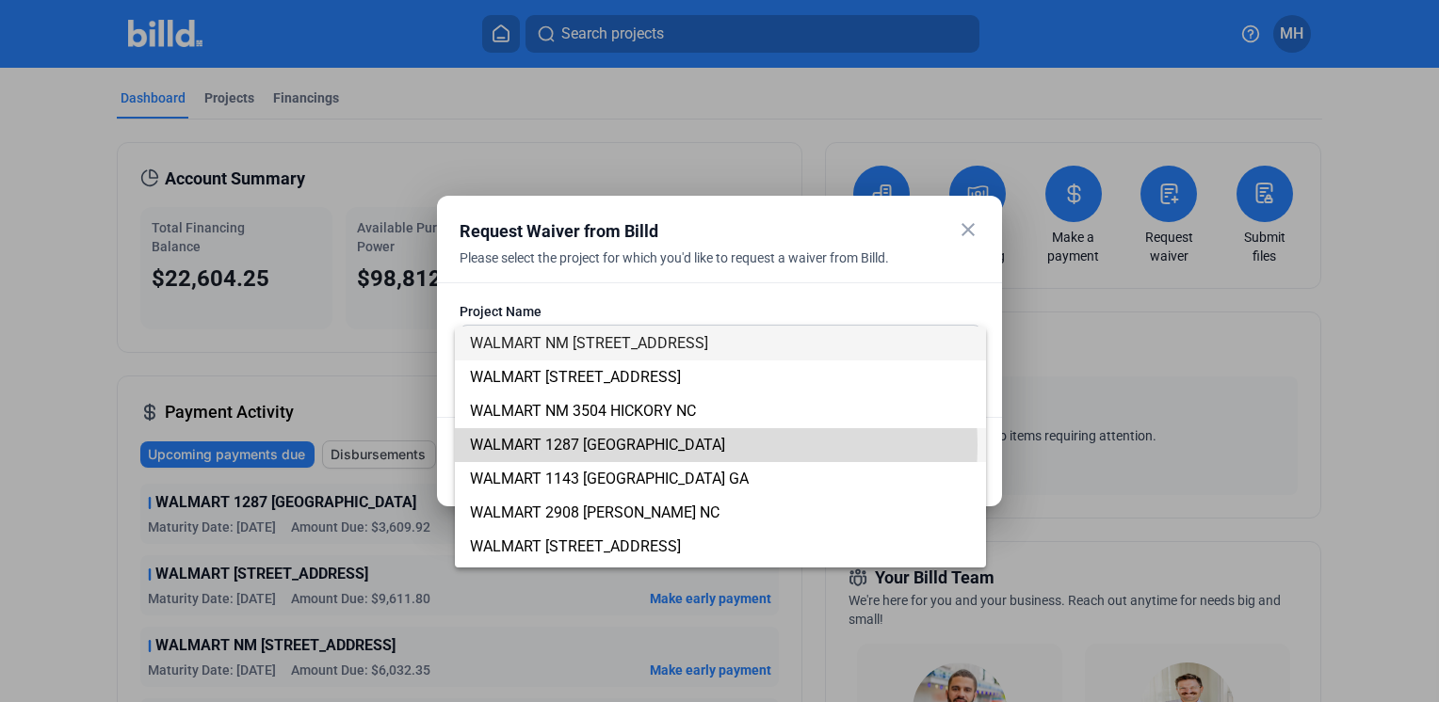
click at [701, 445] on span "WALMART 1287 [GEOGRAPHIC_DATA]" at bounding box center [720, 445] width 501 height 34
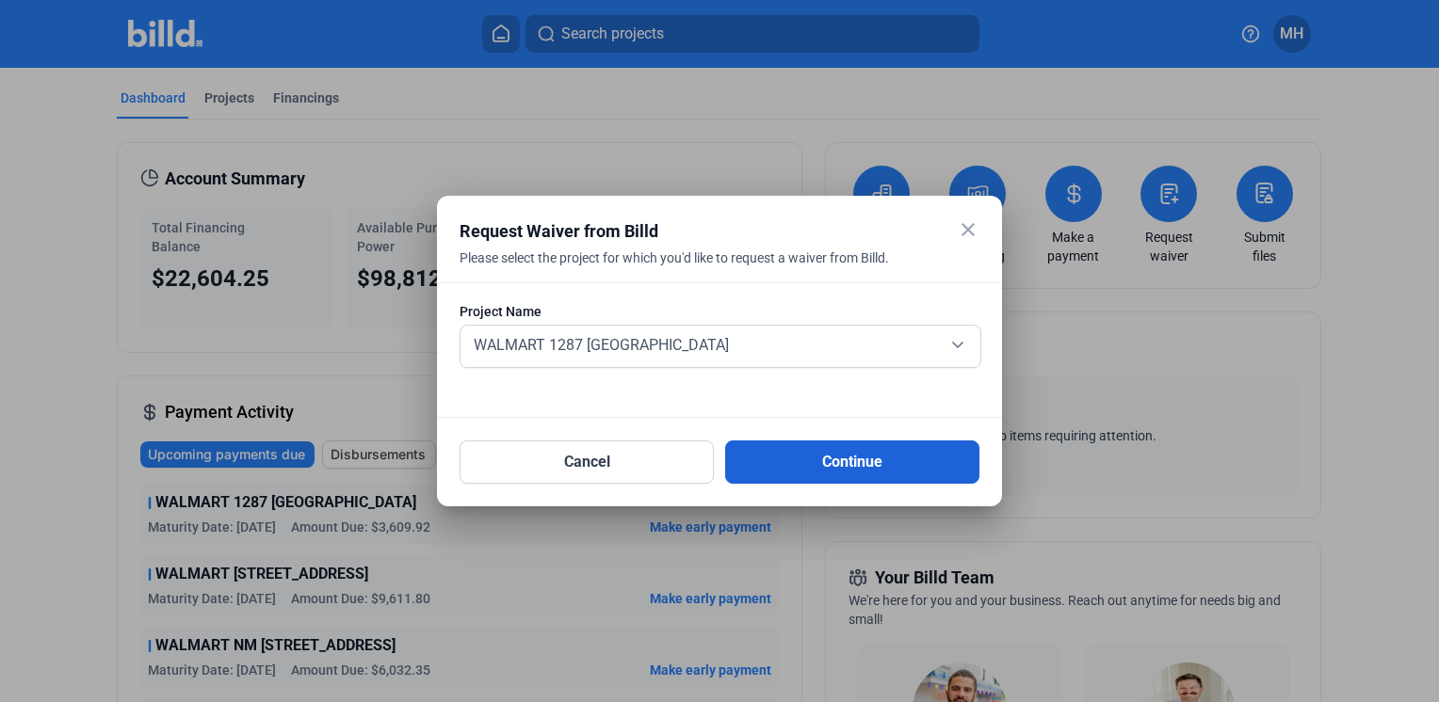
click at [806, 451] on button "Continue" at bounding box center [852, 462] width 254 height 43
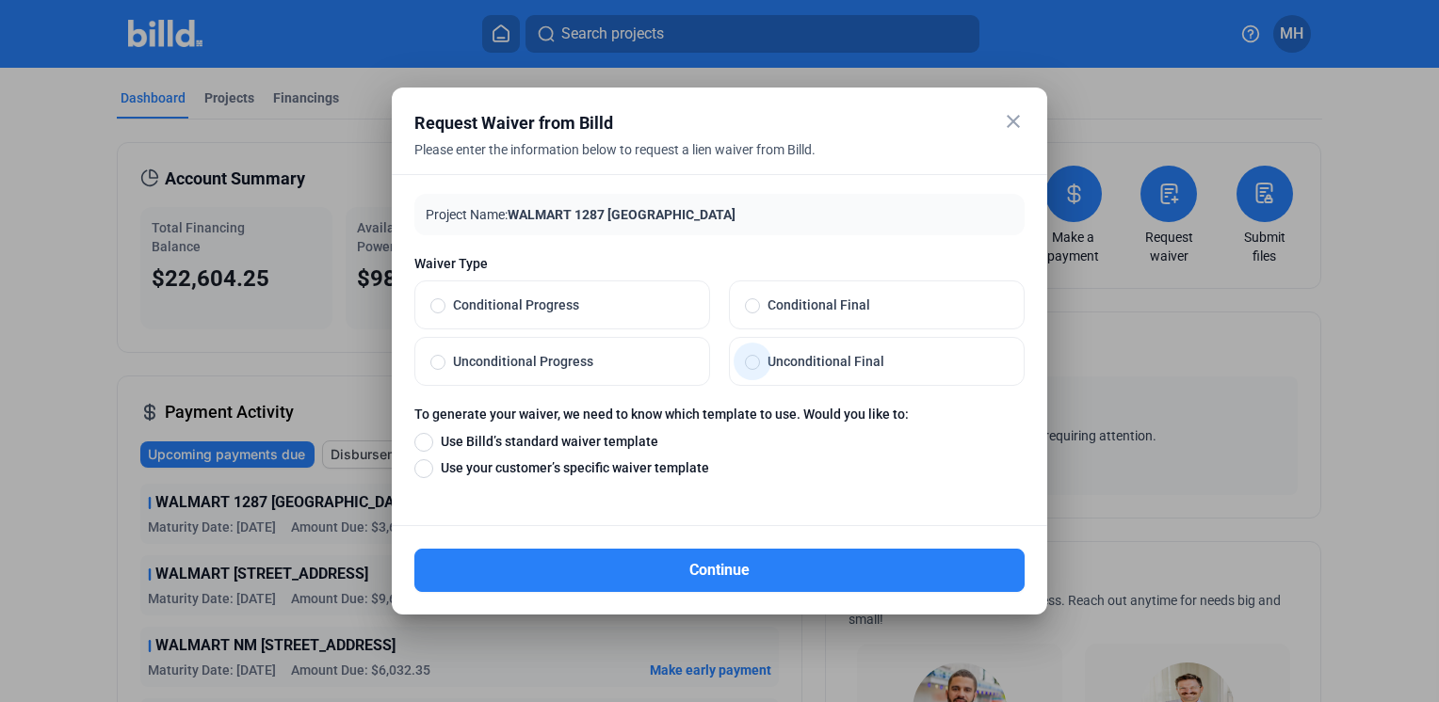
click at [751, 361] on span at bounding box center [752, 362] width 15 height 15
click at [751, 361] on input "Unconditional Final" at bounding box center [752, 361] width 15 height 17
radio input "true"
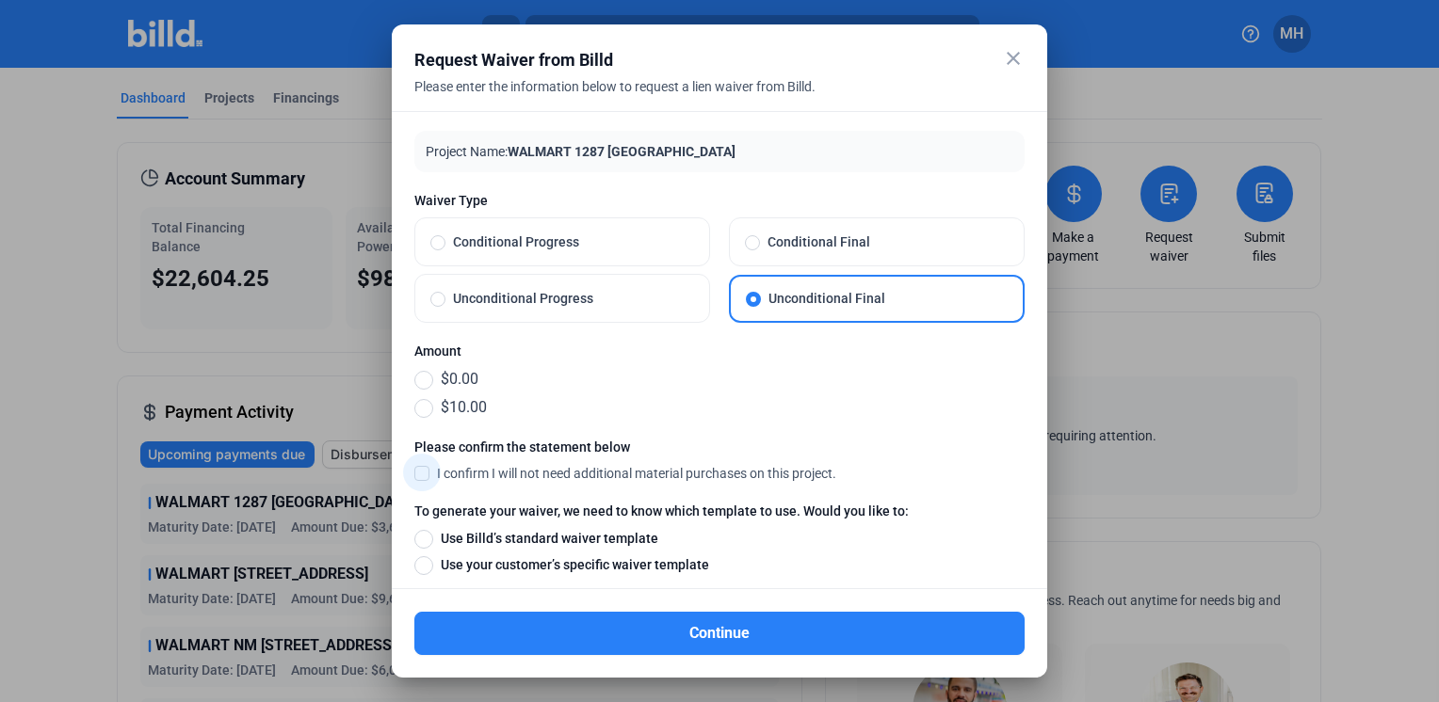
click at [418, 470] on span at bounding box center [421, 472] width 15 height 17
click at [0, 0] on input "I confirm I will not need additional material purchases on this project." at bounding box center [0, 0] width 0 height 0
click at [423, 533] on span at bounding box center [423, 539] width 19 height 19
click at [423, 533] on input "Use Billd’s standard waiver template" at bounding box center [423, 538] width 19 height 21
radio input "true"
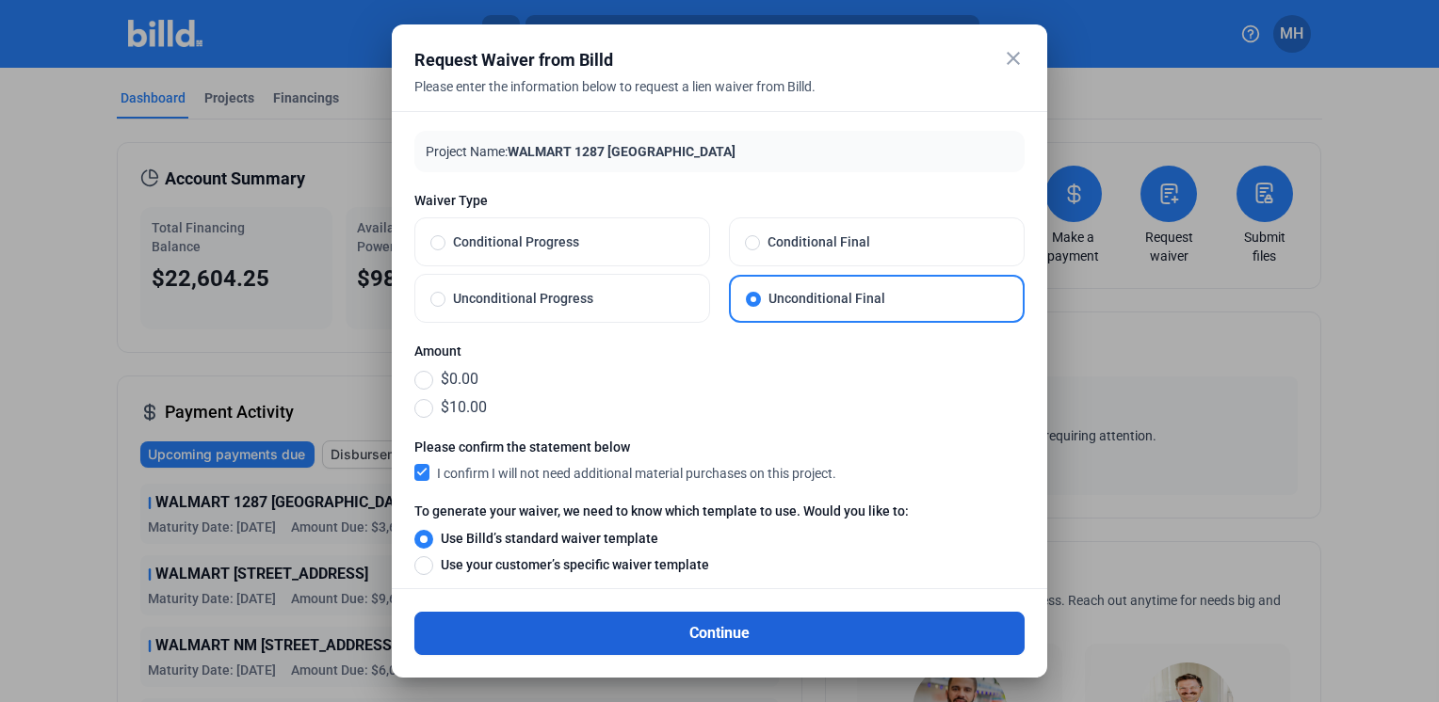
click at [728, 633] on button "Continue" at bounding box center [719, 633] width 610 height 43
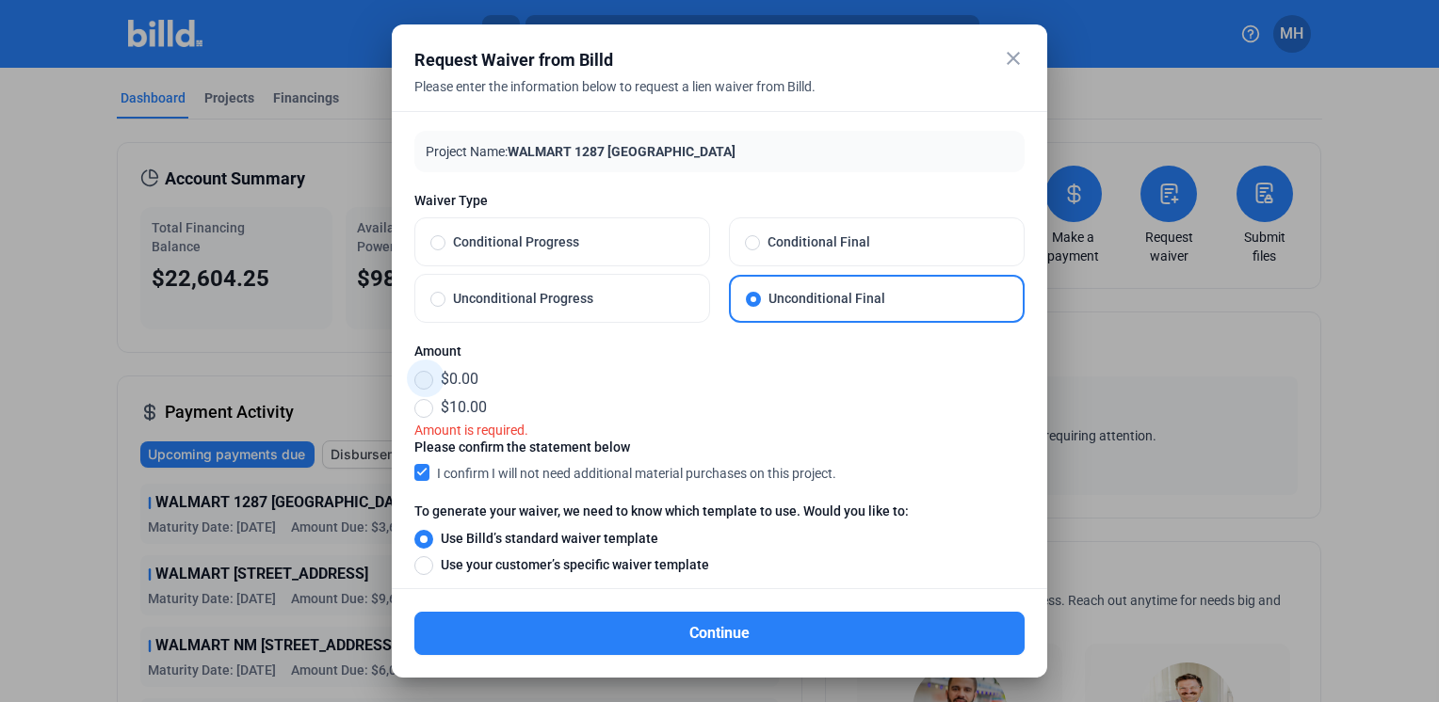
click at [422, 379] on span at bounding box center [423, 380] width 19 height 19
click at [422, 379] on input "$0.00" at bounding box center [423, 379] width 19 height 21
radio input "true"
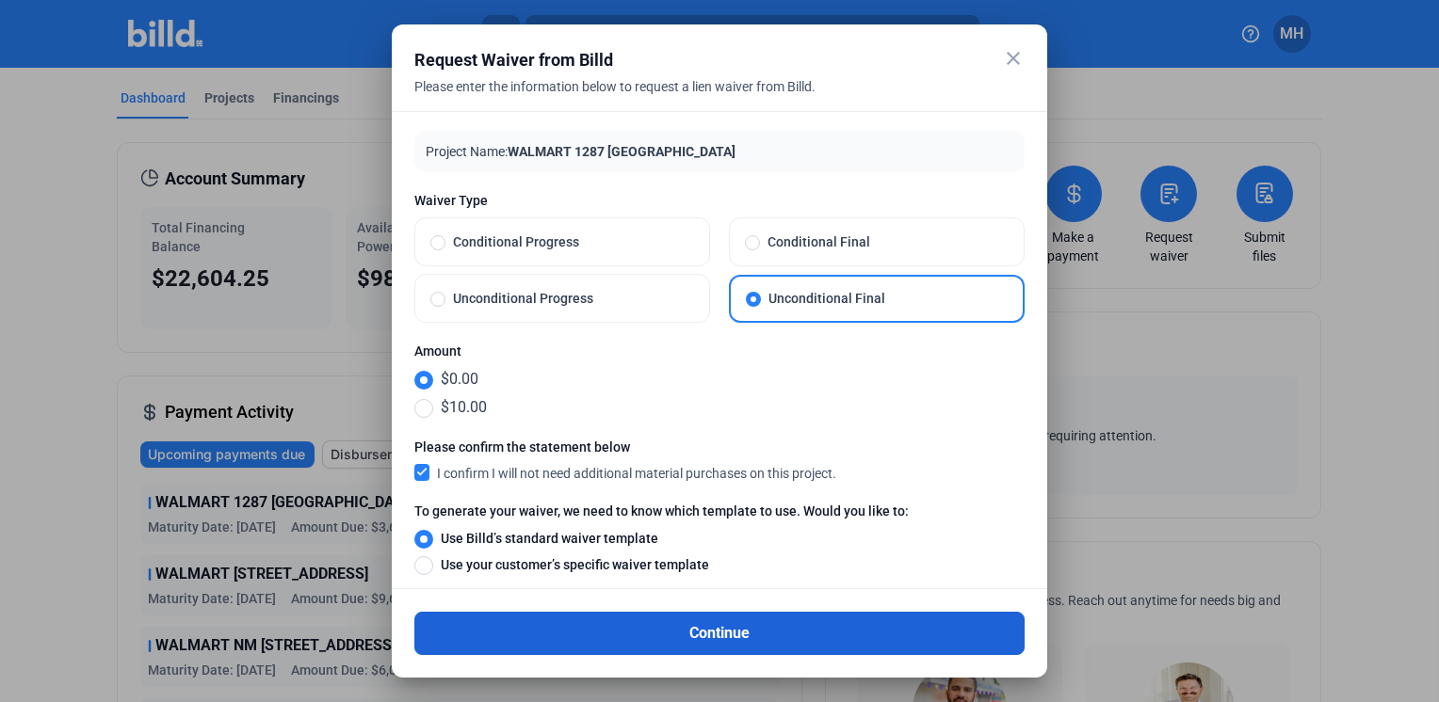
click at [731, 636] on button "Continue" at bounding box center [719, 633] width 610 height 43
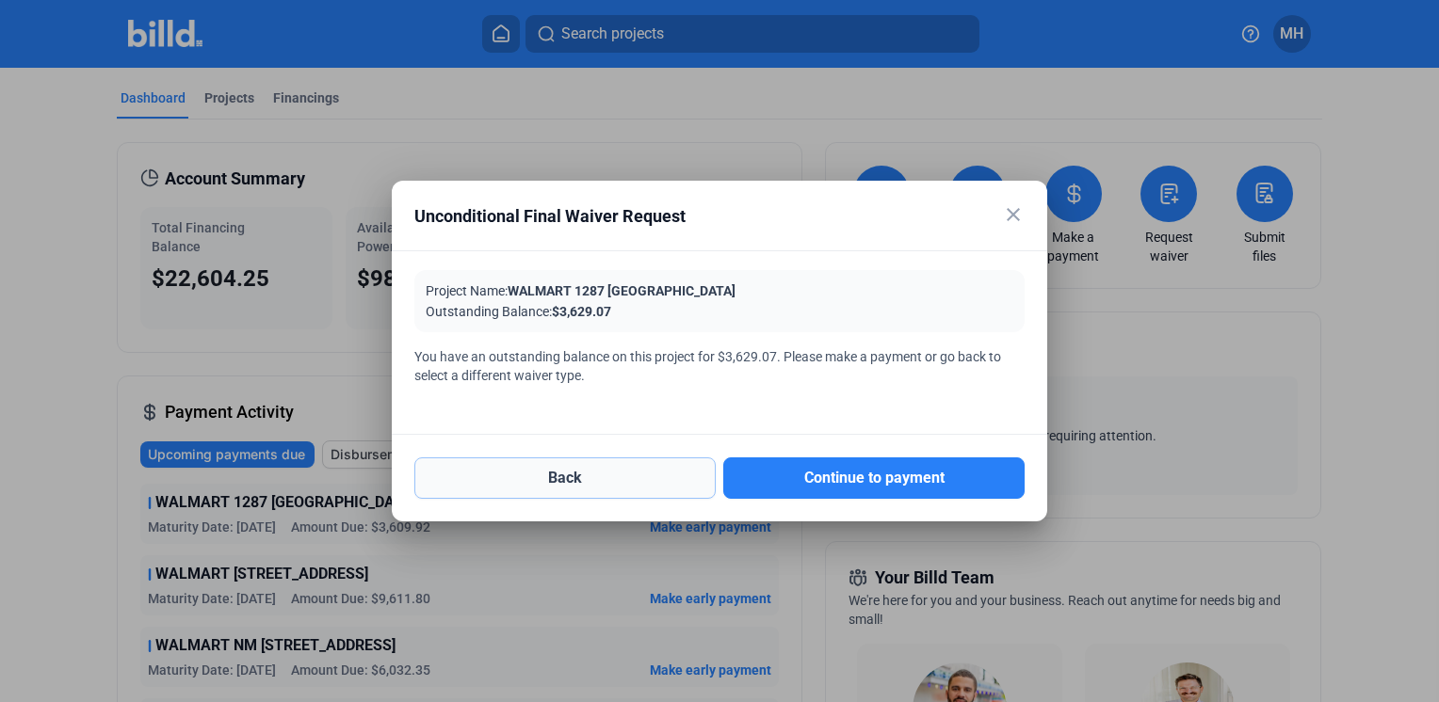
click at [593, 476] on button "Back" at bounding box center [564, 478] width 301 height 41
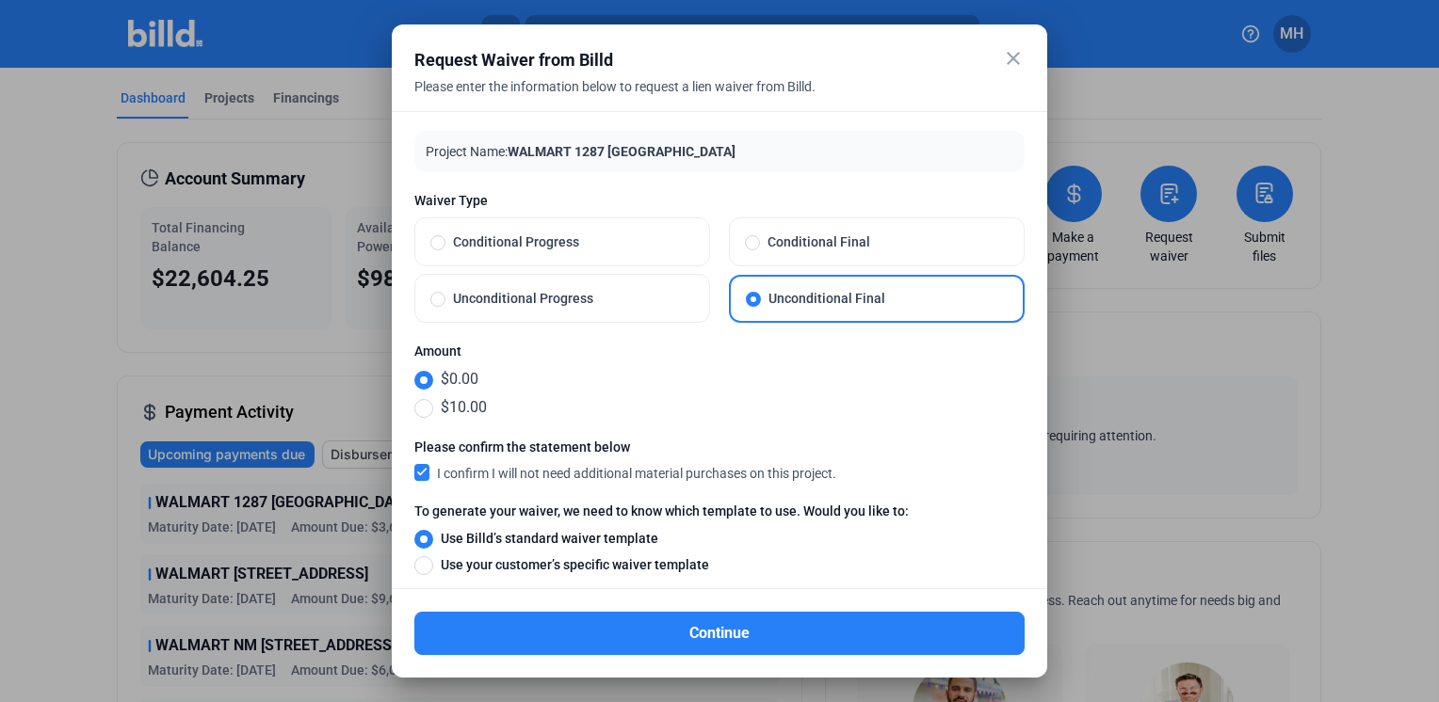
click at [1013, 51] on mat-icon "close" at bounding box center [1013, 58] width 23 height 23
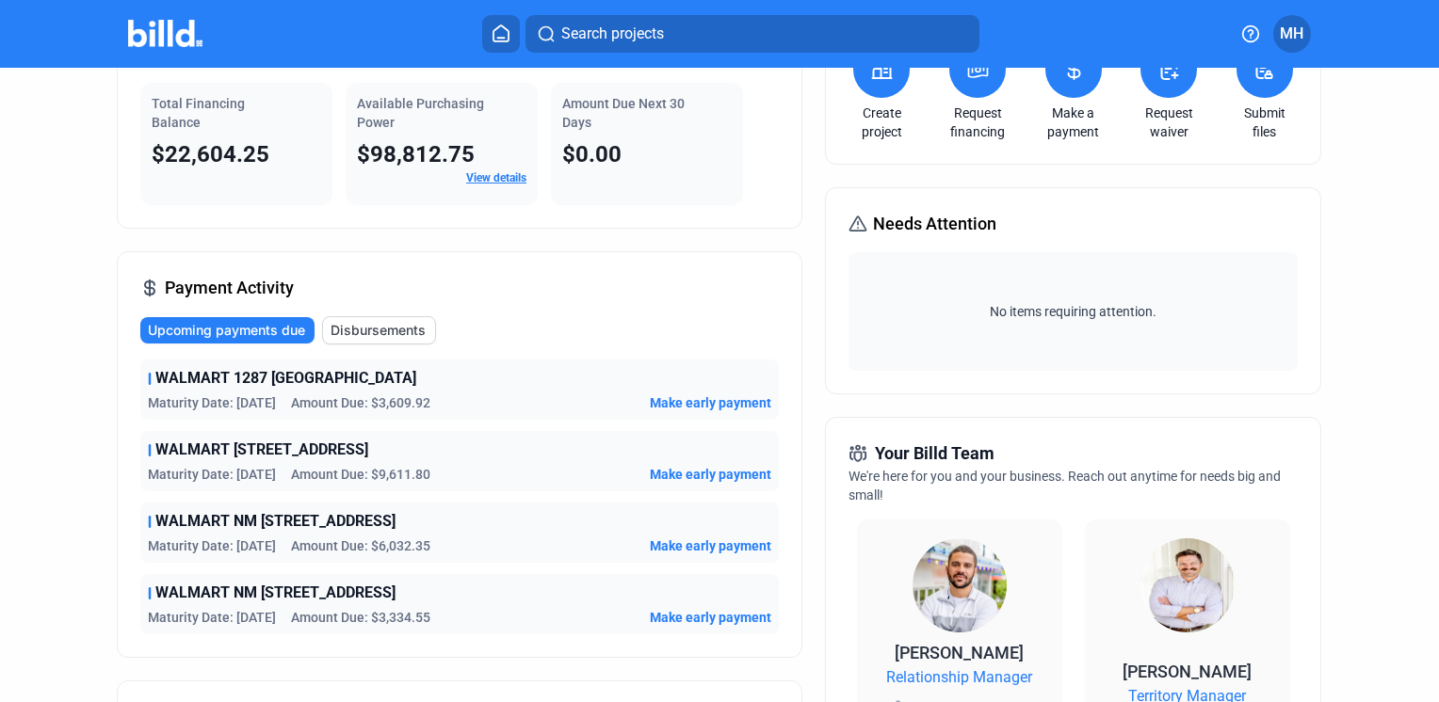
scroll to position [173, 0]
